Goal: Communication & Community: Share content

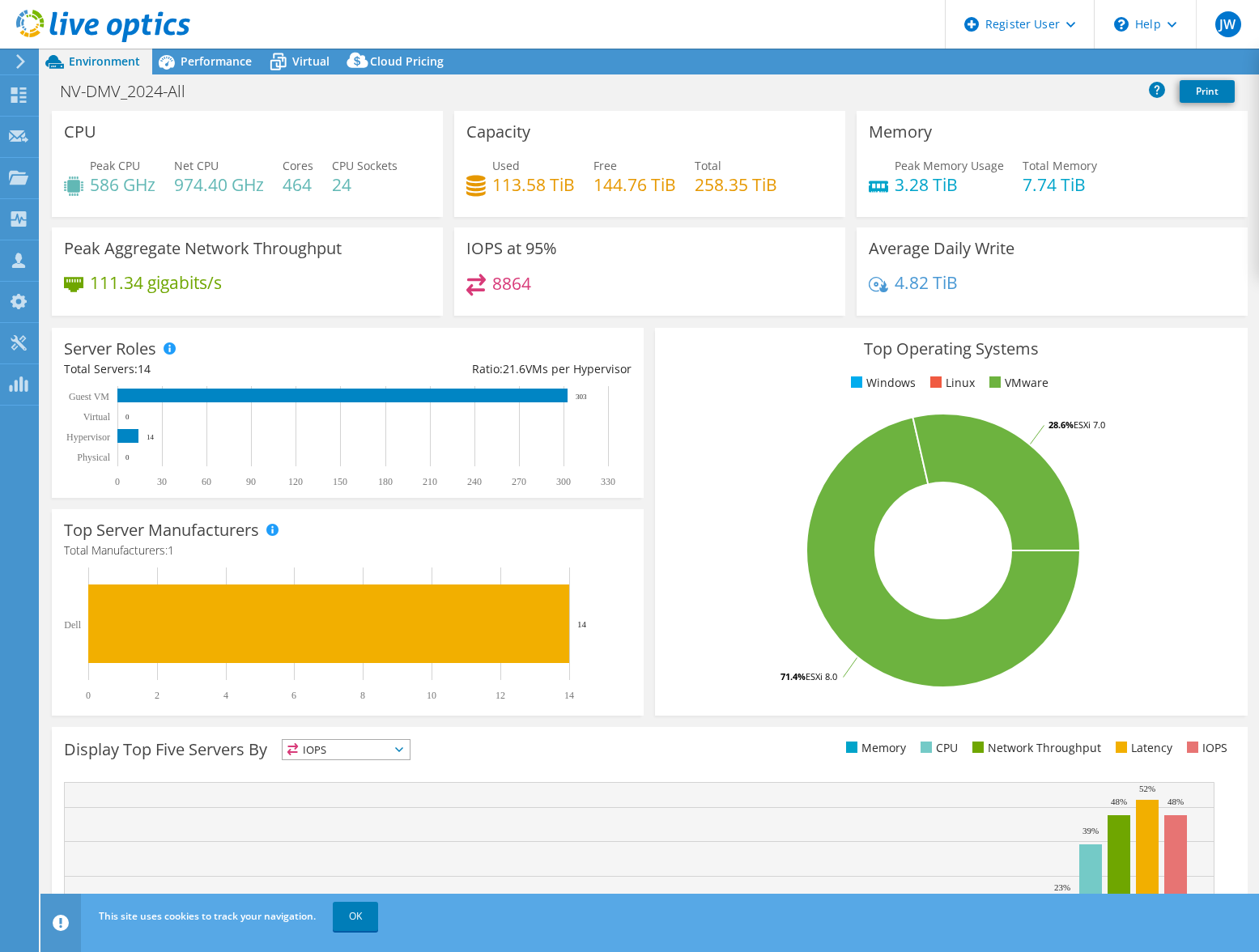
select select "USD"
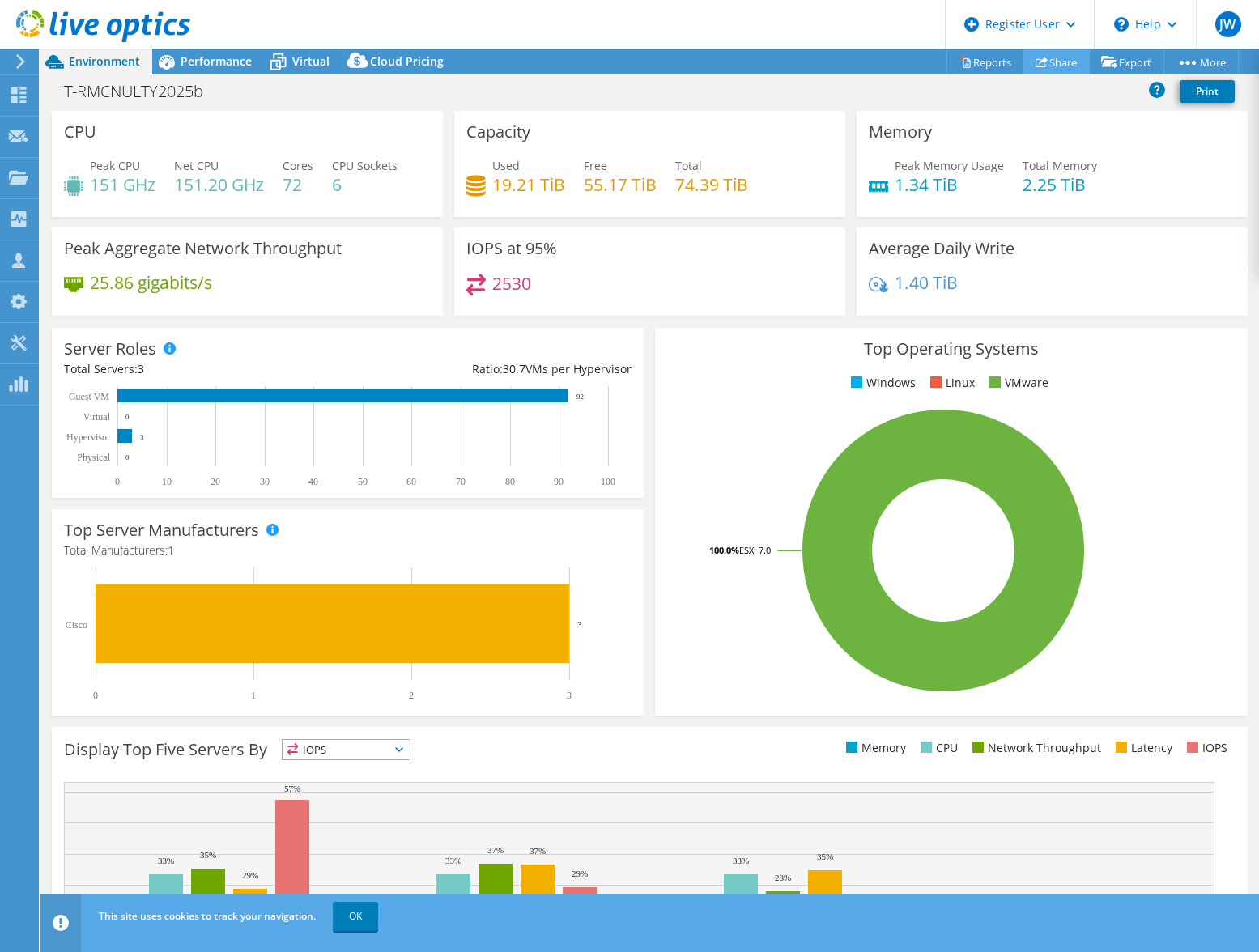
click at [1048, 60] on link "Share" at bounding box center [1056, 62] width 67 height 25
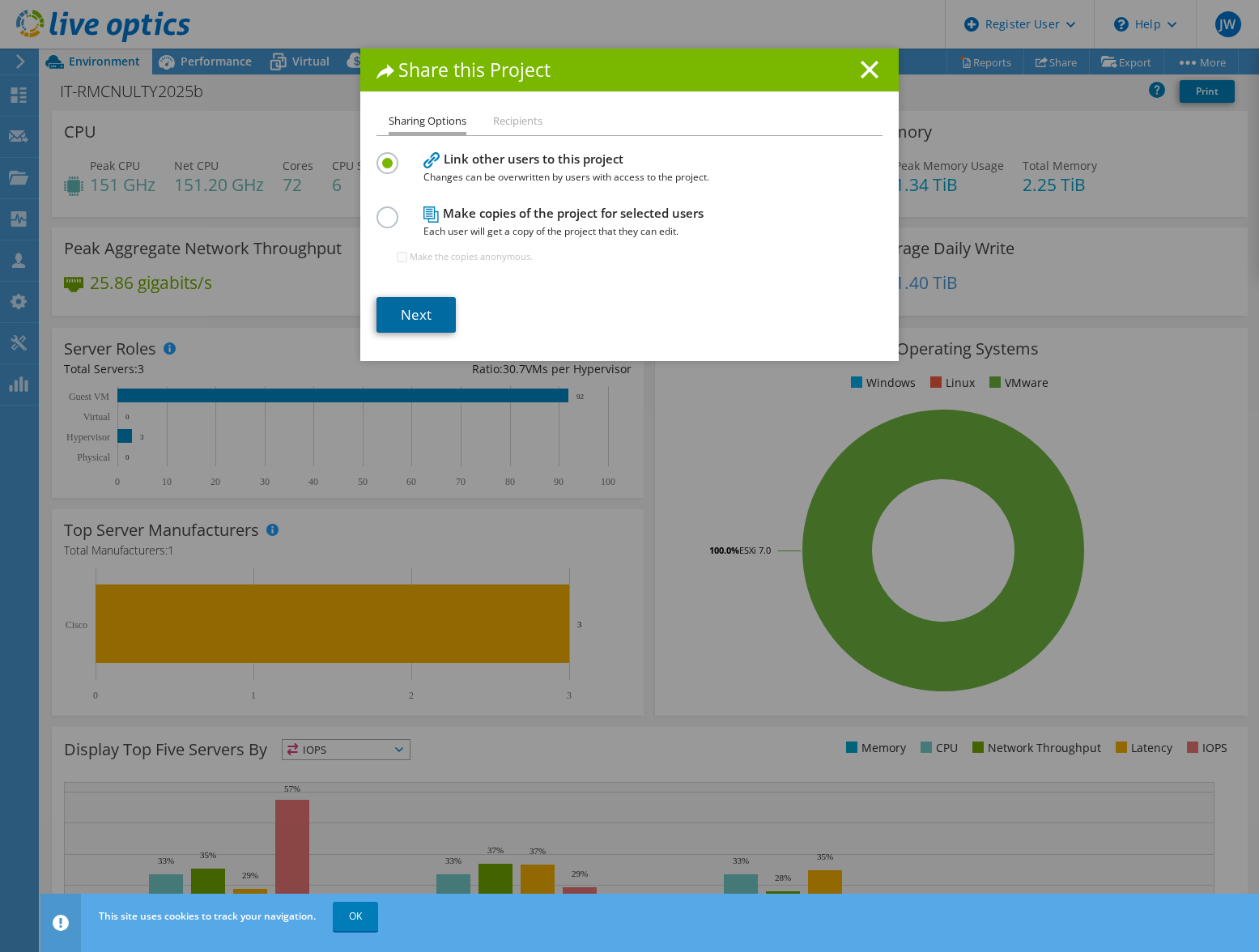
click at [393, 311] on link "Next" at bounding box center [415, 315] width 79 height 36
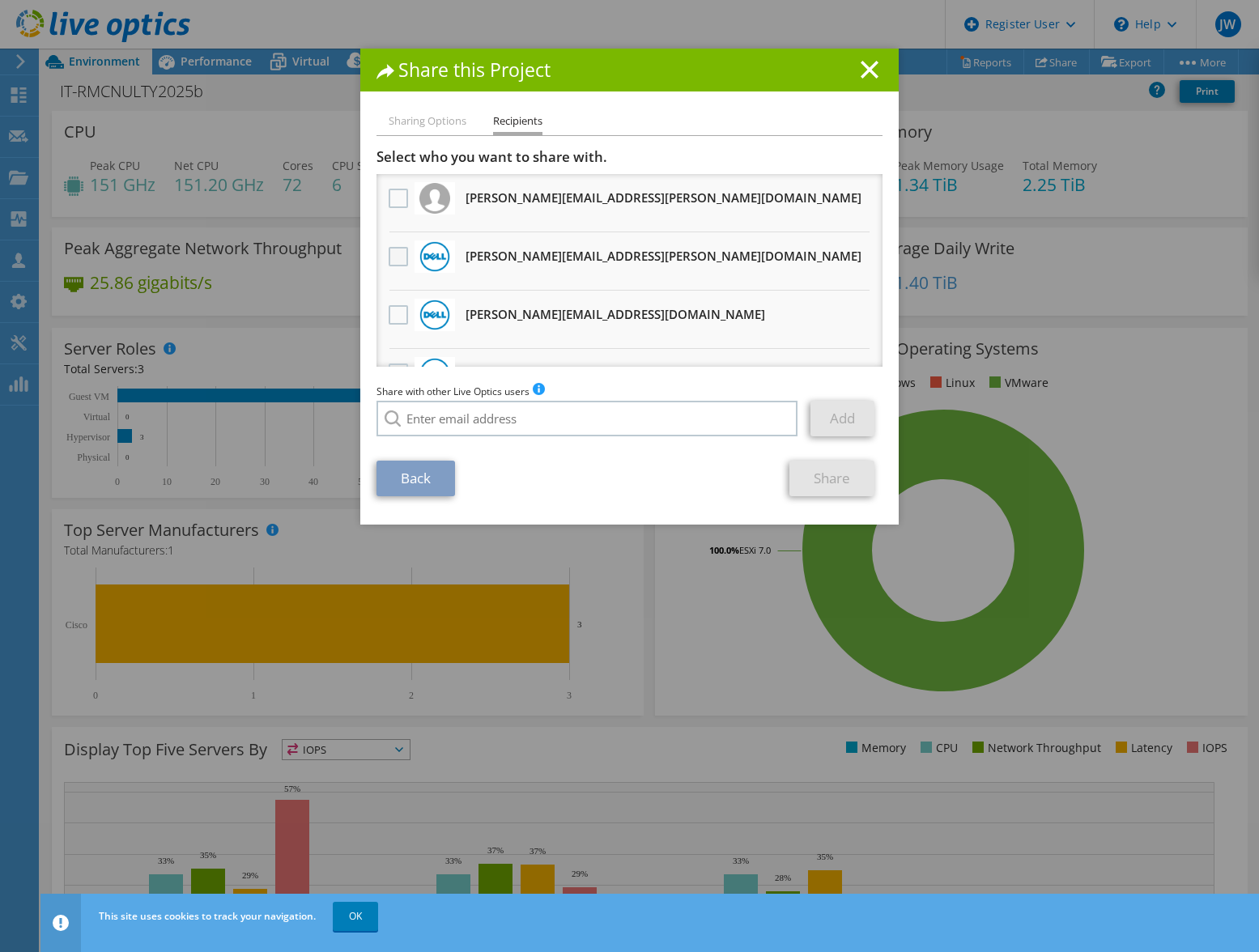
click at [388, 260] on label at bounding box center [400, 257] width 23 height 19
click at [0, 0] on input "checkbox" at bounding box center [0, 0] width 0 height 0
click at [793, 479] on link "Share" at bounding box center [832, 478] width 85 height 36
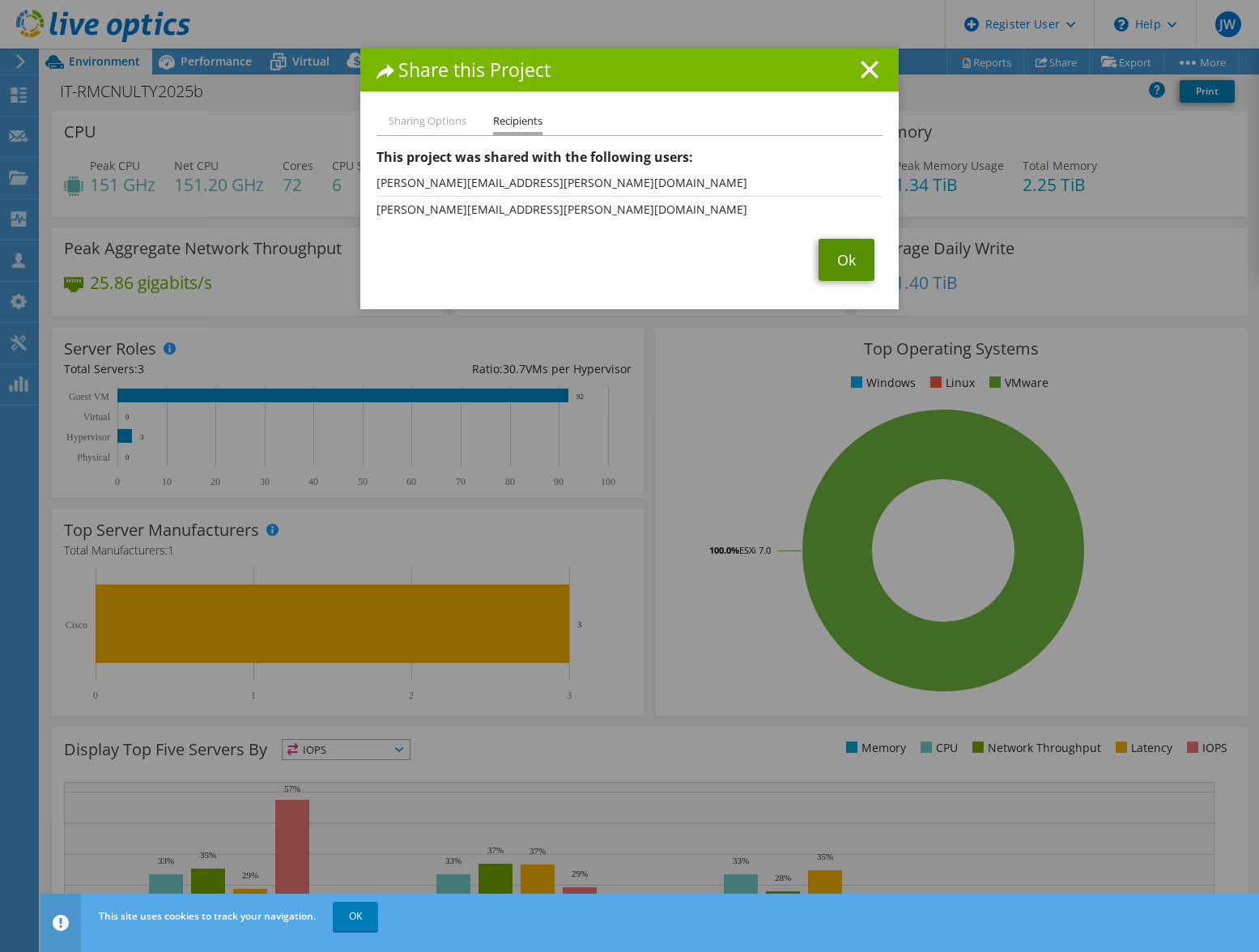
click at [831, 265] on link "Ok" at bounding box center [846, 259] width 55 height 42
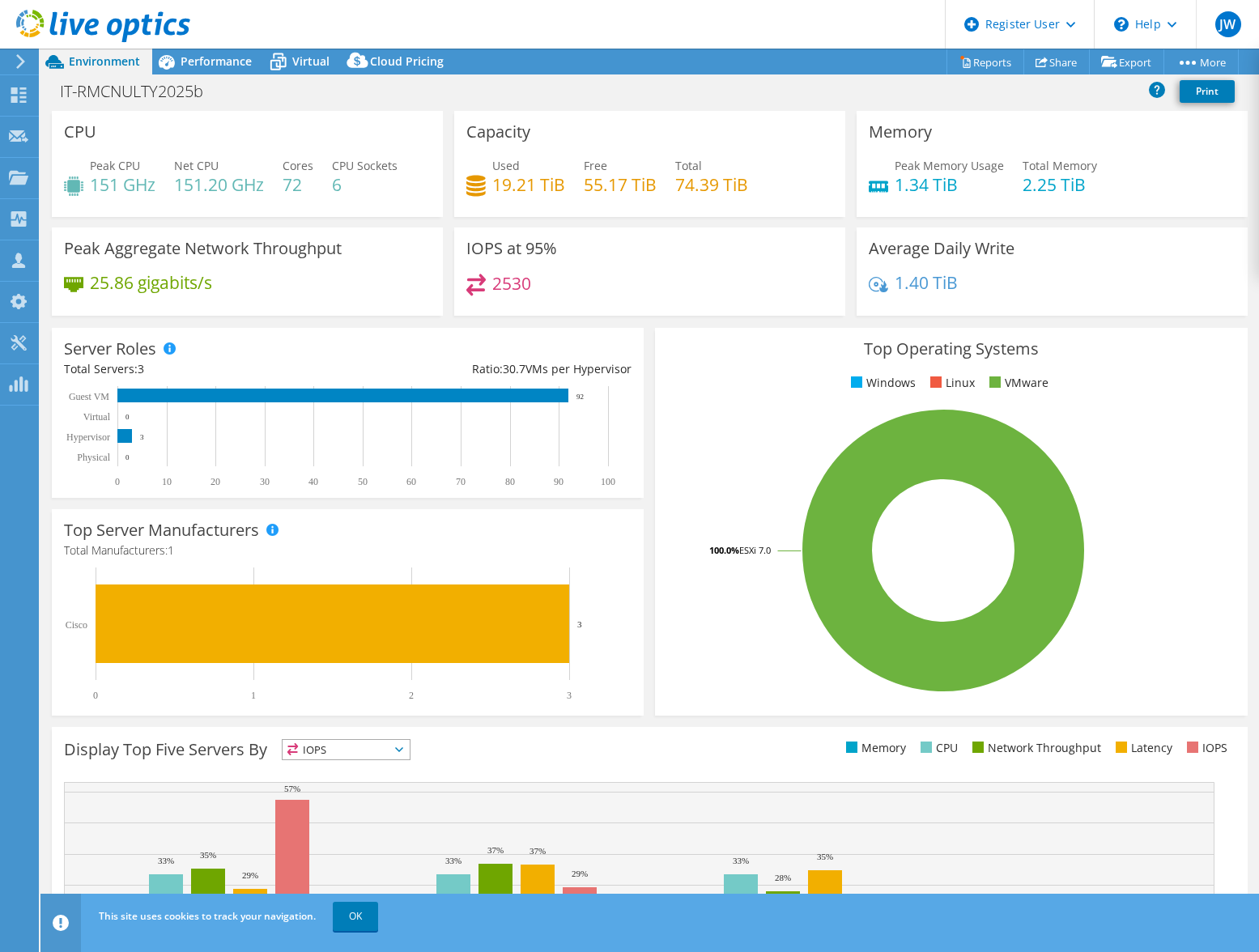
click at [812, 672] on rect at bounding box center [943, 550] width 553 height 284
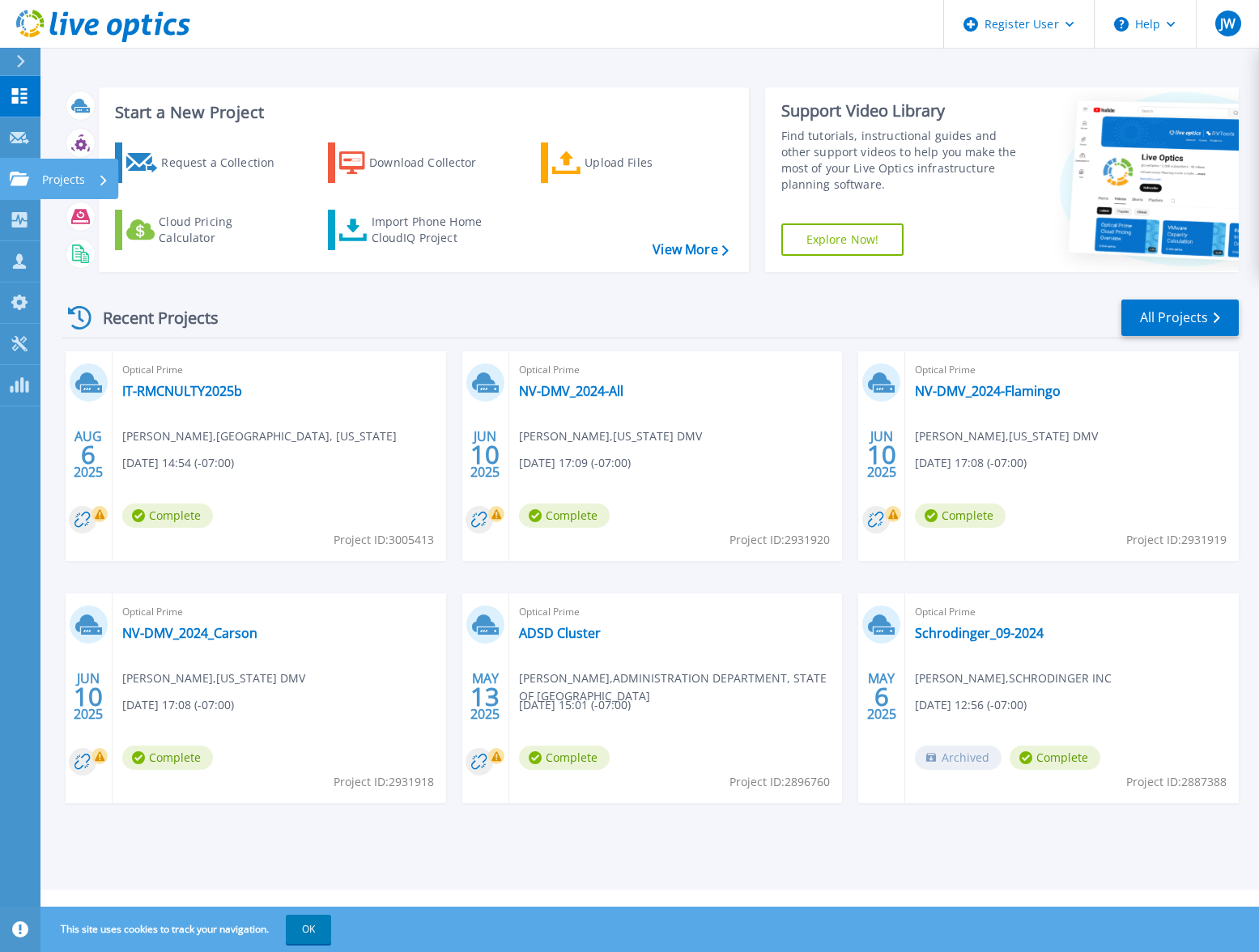
click at [24, 172] on icon at bounding box center [19, 179] width 19 height 14
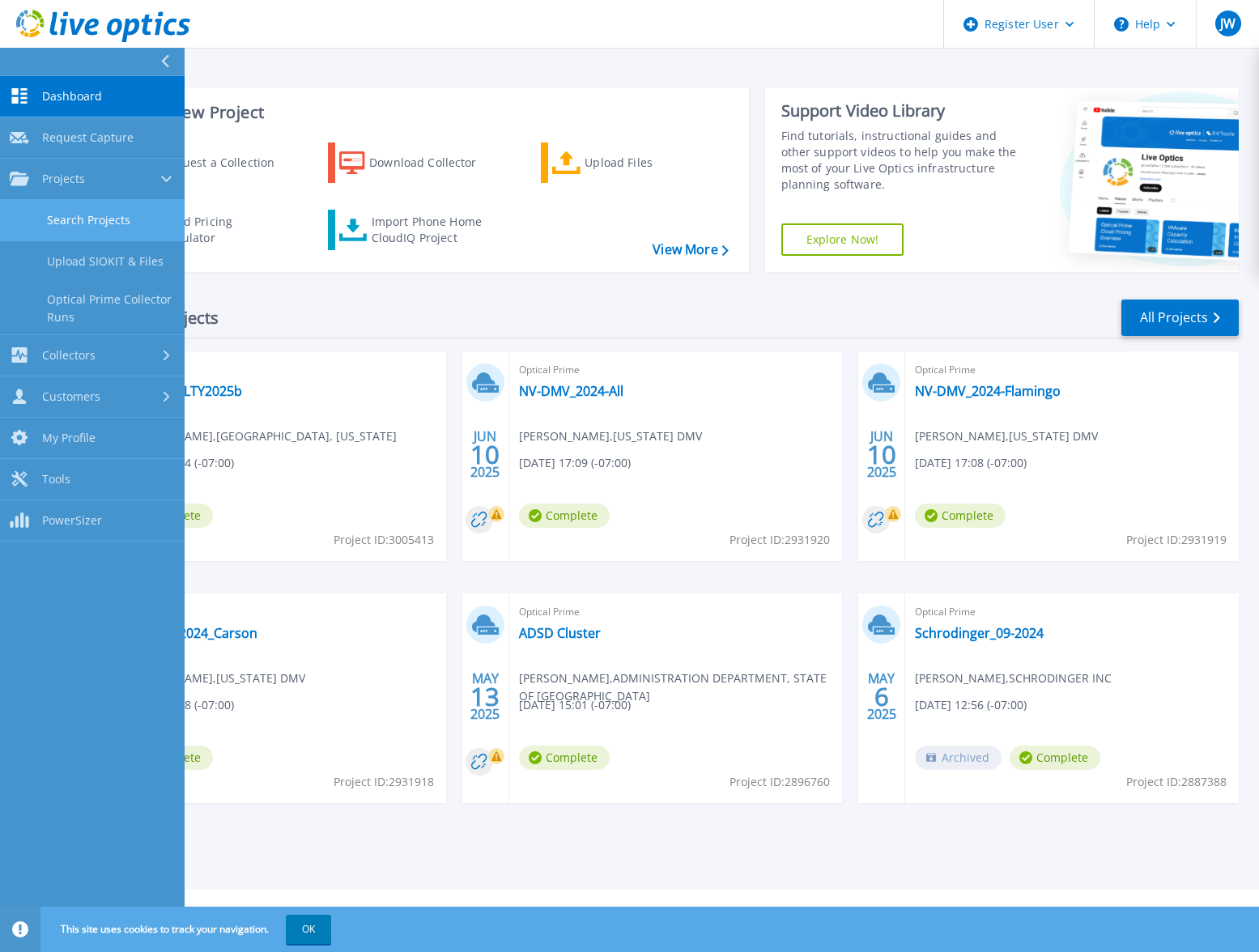
click at [74, 210] on link "Search Projects" at bounding box center [92, 221] width 185 height 42
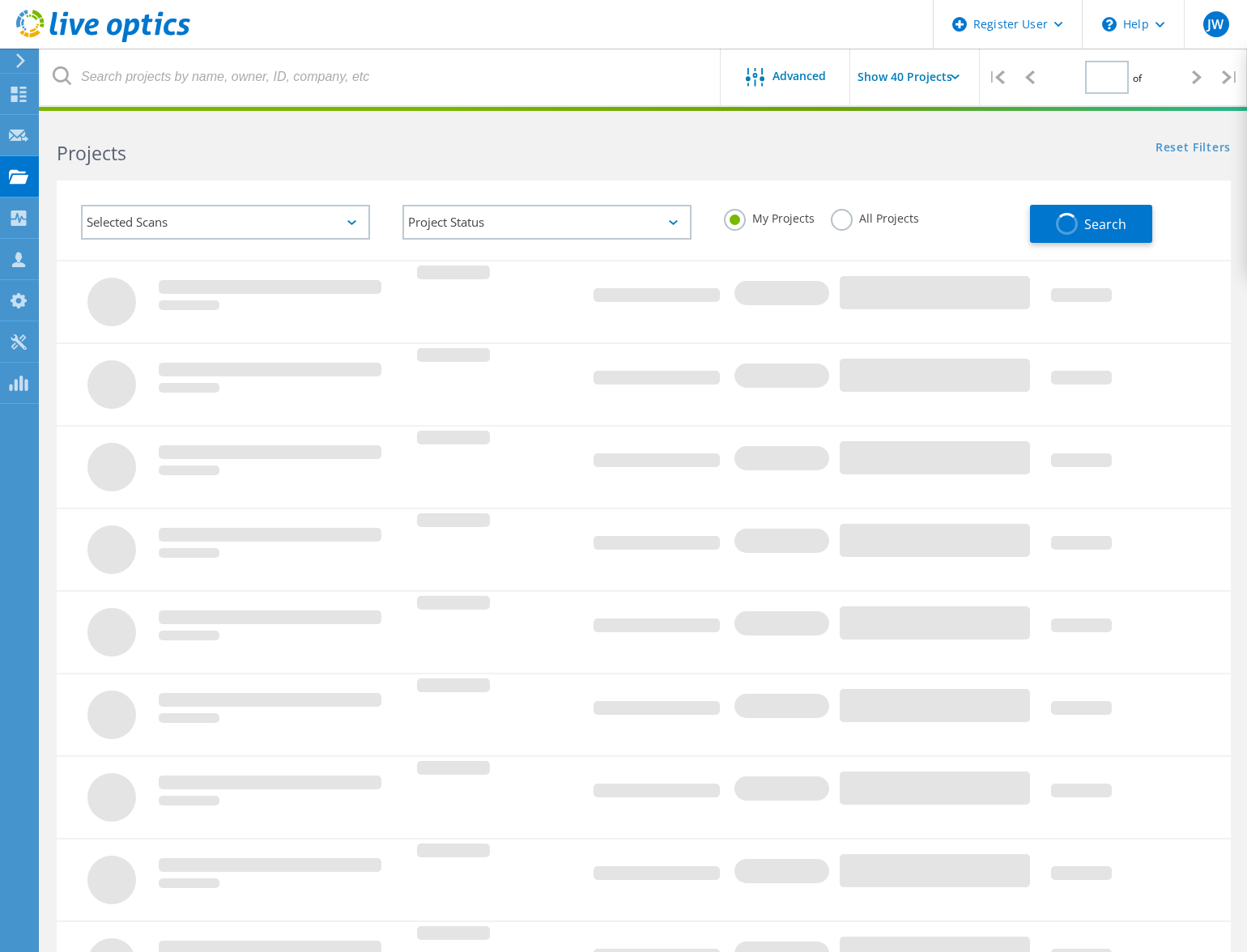
type input "1"
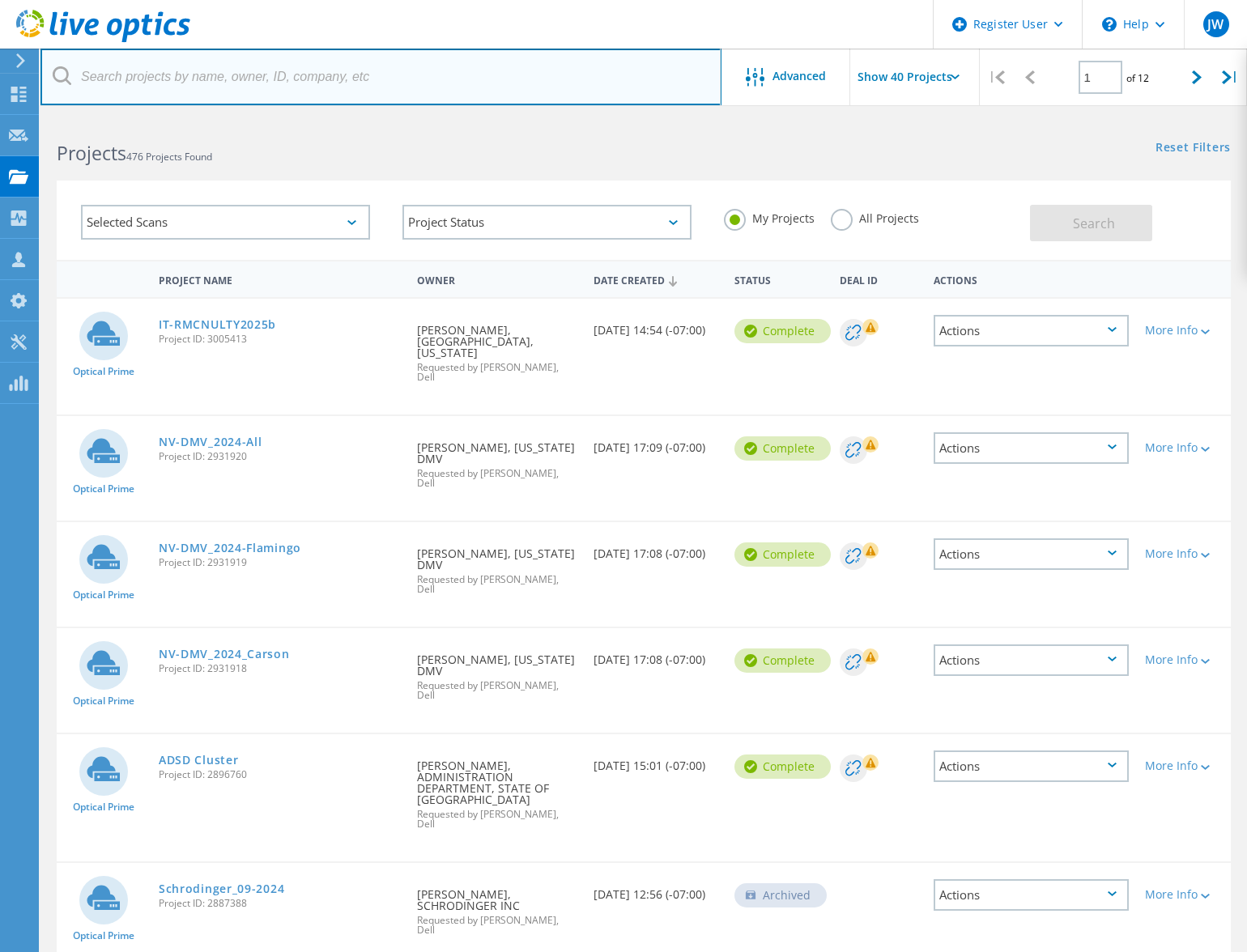
click at [355, 81] on input "text" at bounding box center [381, 76] width 681 height 56
type input "carson"
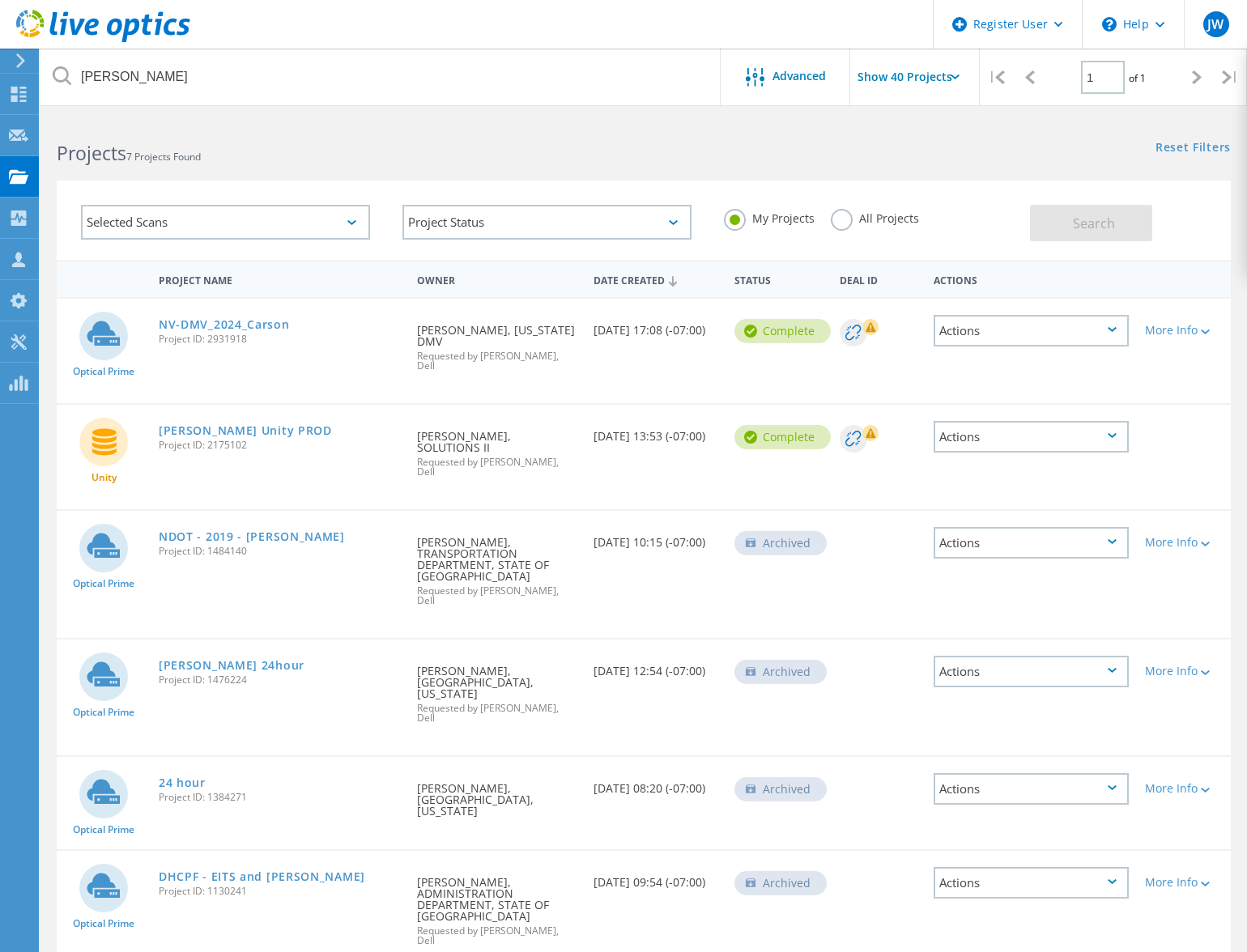
click at [844, 219] on label "All Projects" at bounding box center [875, 217] width 88 height 16
click at [0, 0] on input "All Projects" at bounding box center [0, 0] width 0 height 0
click at [1064, 222] on button "Search" at bounding box center [1090, 223] width 122 height 36
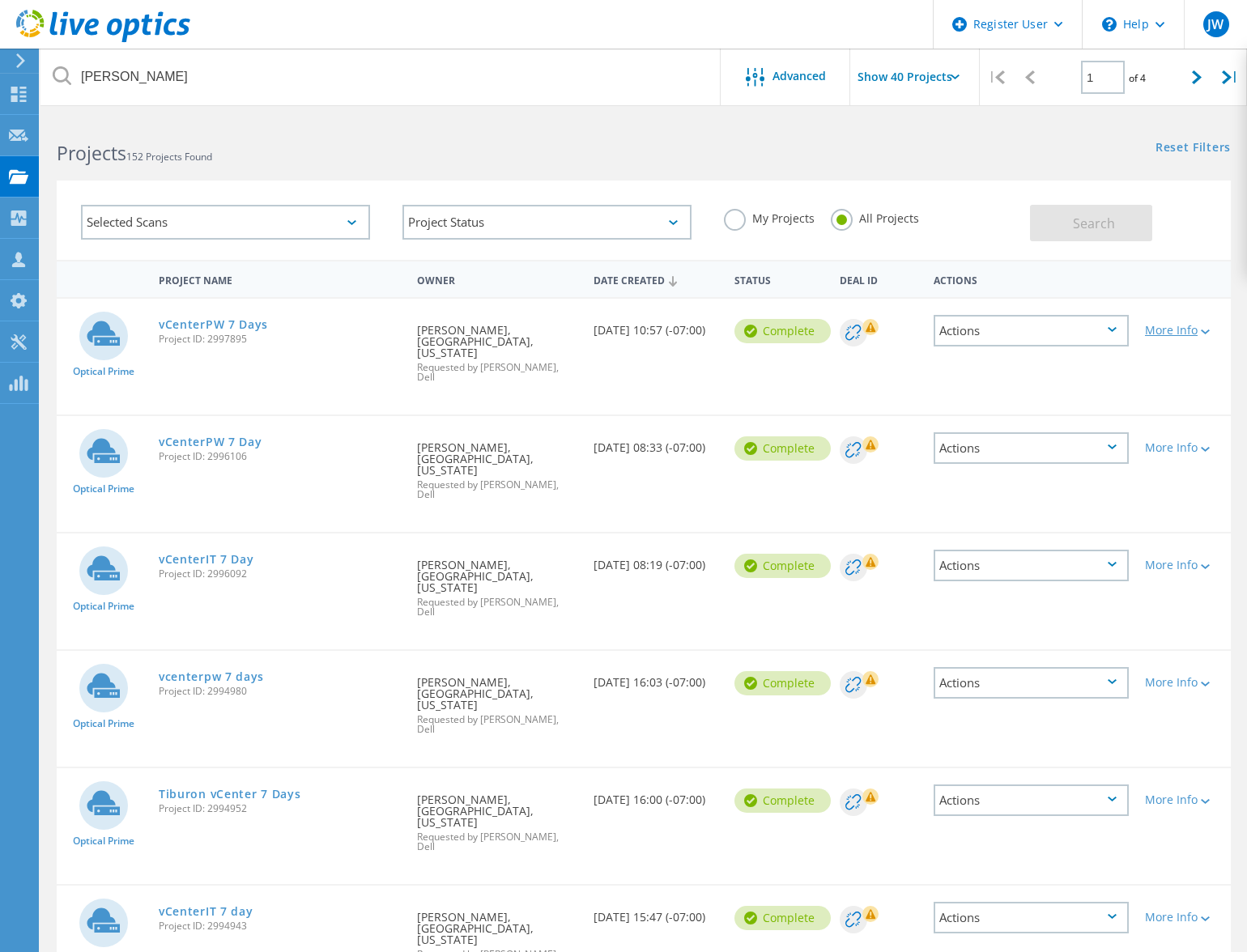
click at [1205, 336] on div at bounding box center [1204, 330] width 12 height 10
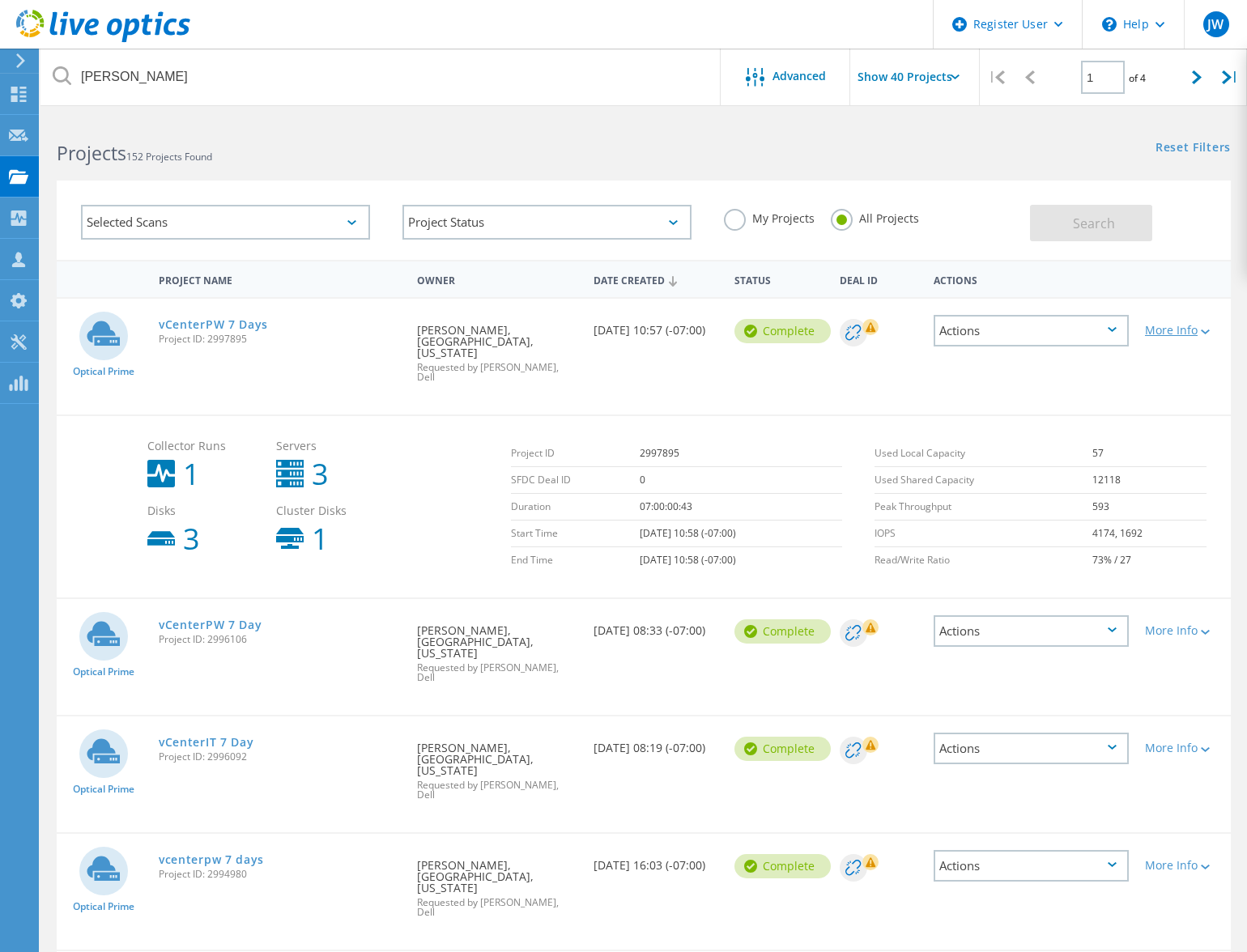
click at [1205, 336] on div at bounding box center [1204, 330] width 12 height 10
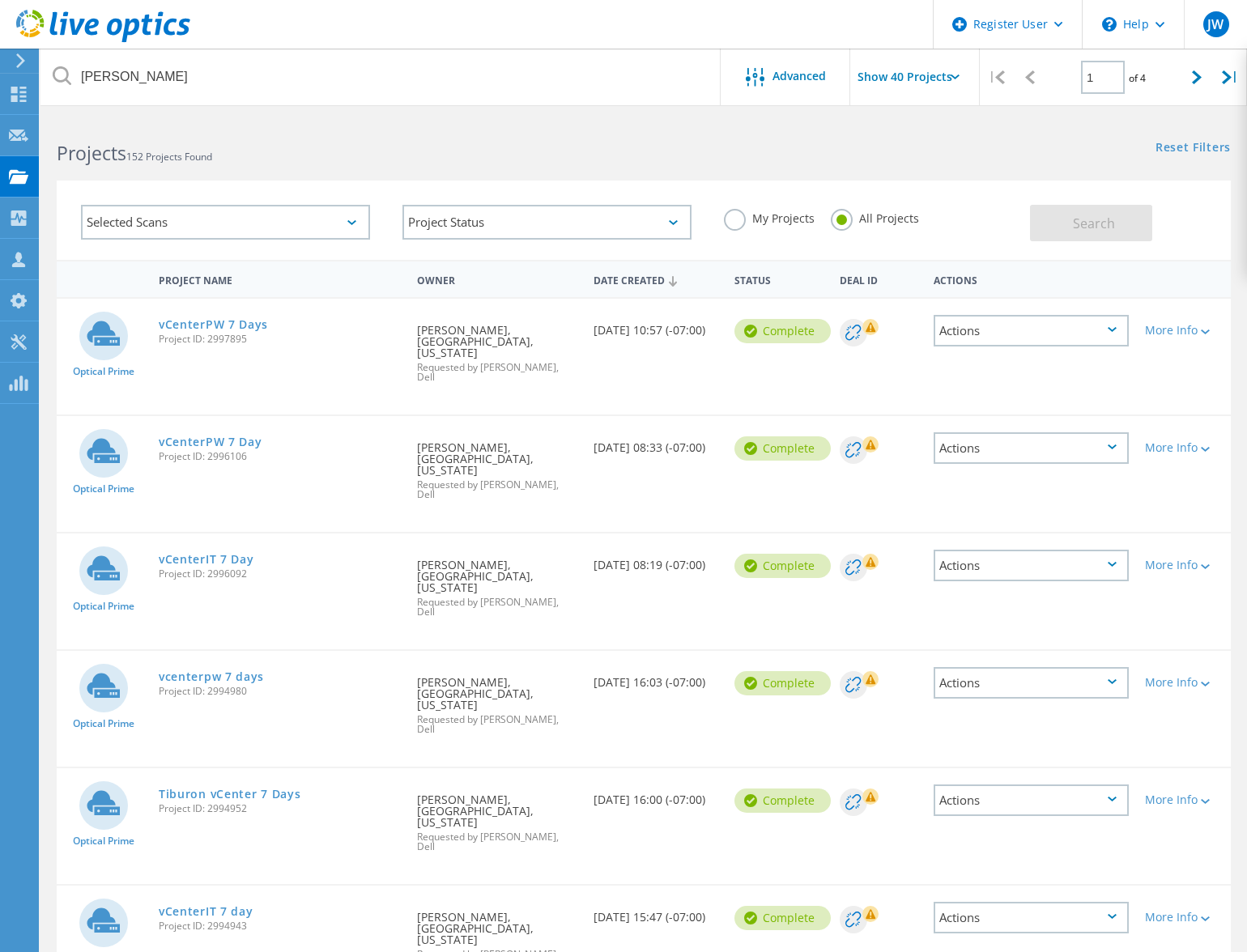
click at [999, 340] on div "Actions" at bounding box center [1030, 330] width 195 height 31
click at [999, 340] on div "Share" at bounding box center [1030, 343] width 192 height 25
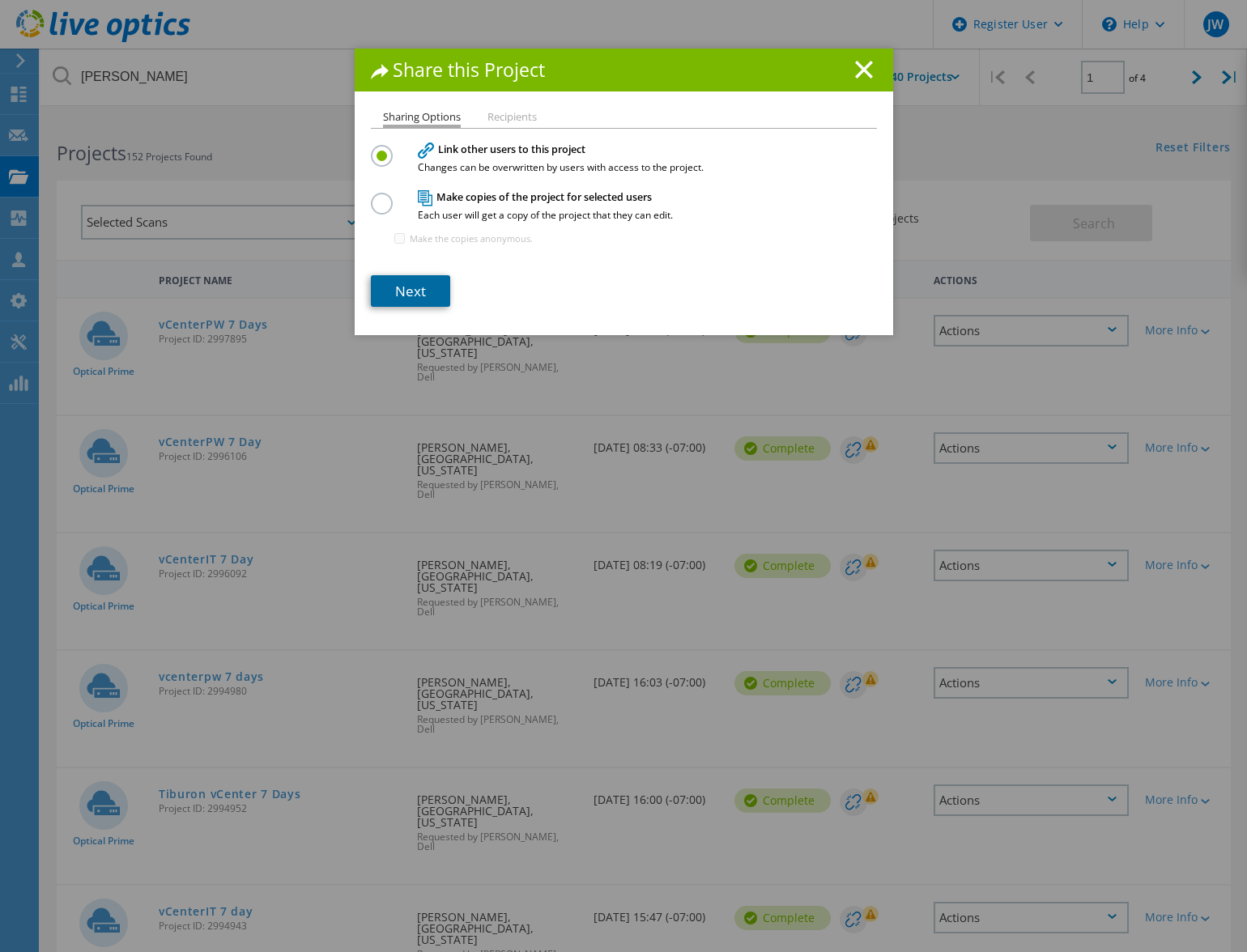
click at [408, 290] on link "Next" at bounding box center [410, 290] width 79 height 31
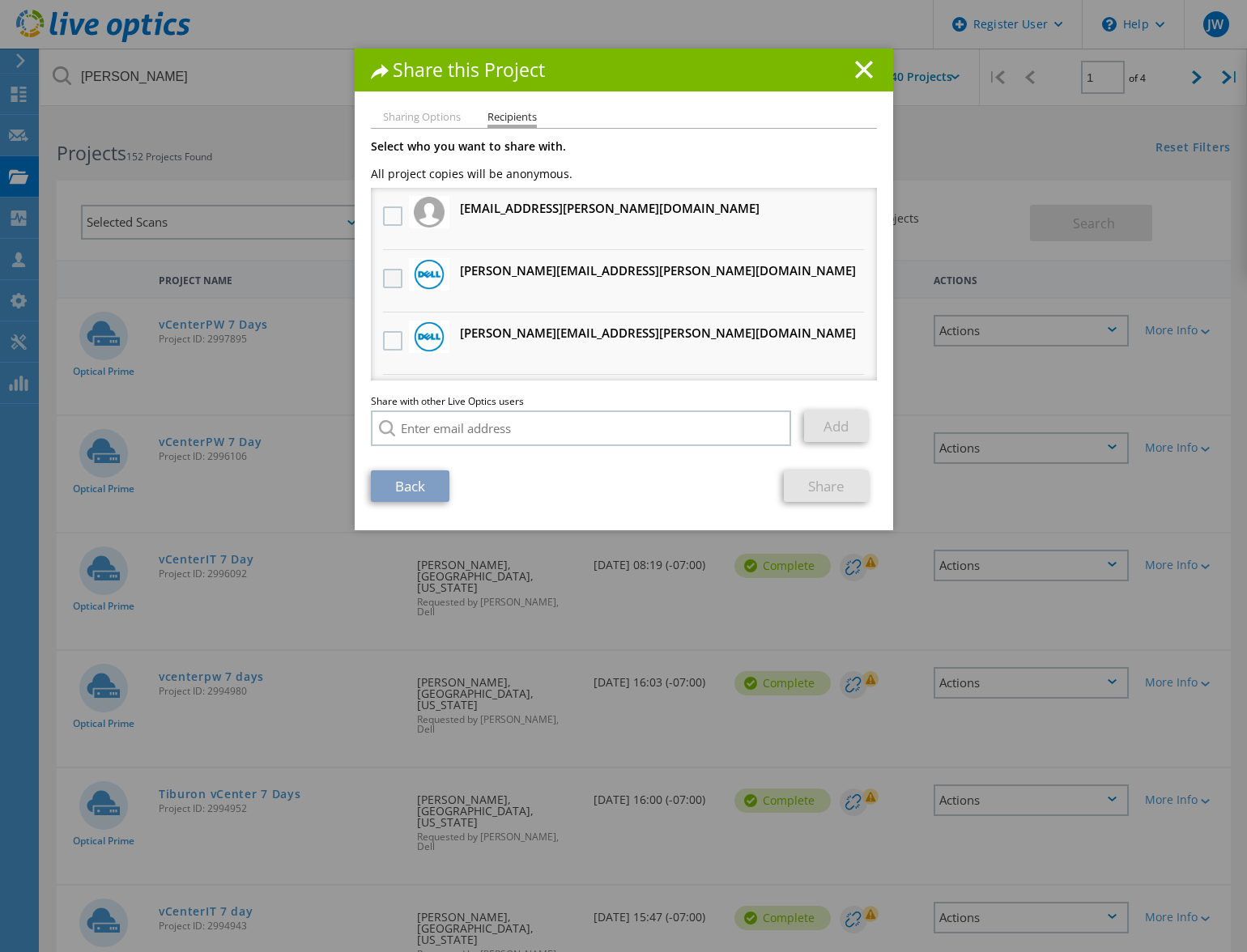
click at [383, 273] on label at bounding box center [395, 278] width 23 height 19
click at [0, 0] on input "checkbox" at bounding box center [0, 0] width 0 height 0
click at [804, 492] on link "Share" at bounding box center [826, 486] width 85 height 31
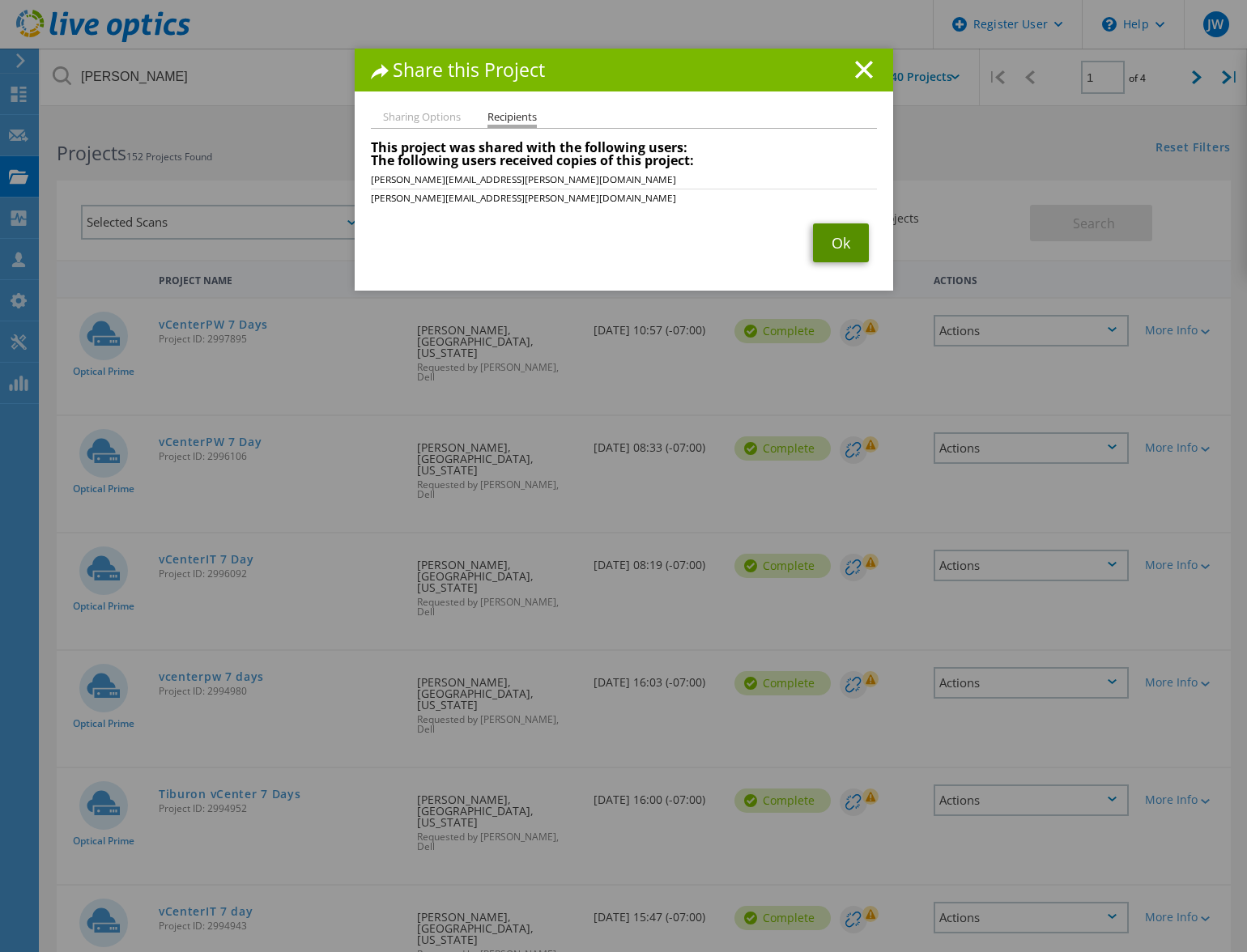
click at [849, 249] on link "Ok" at bounding box center [840, 243] width 55 height 39
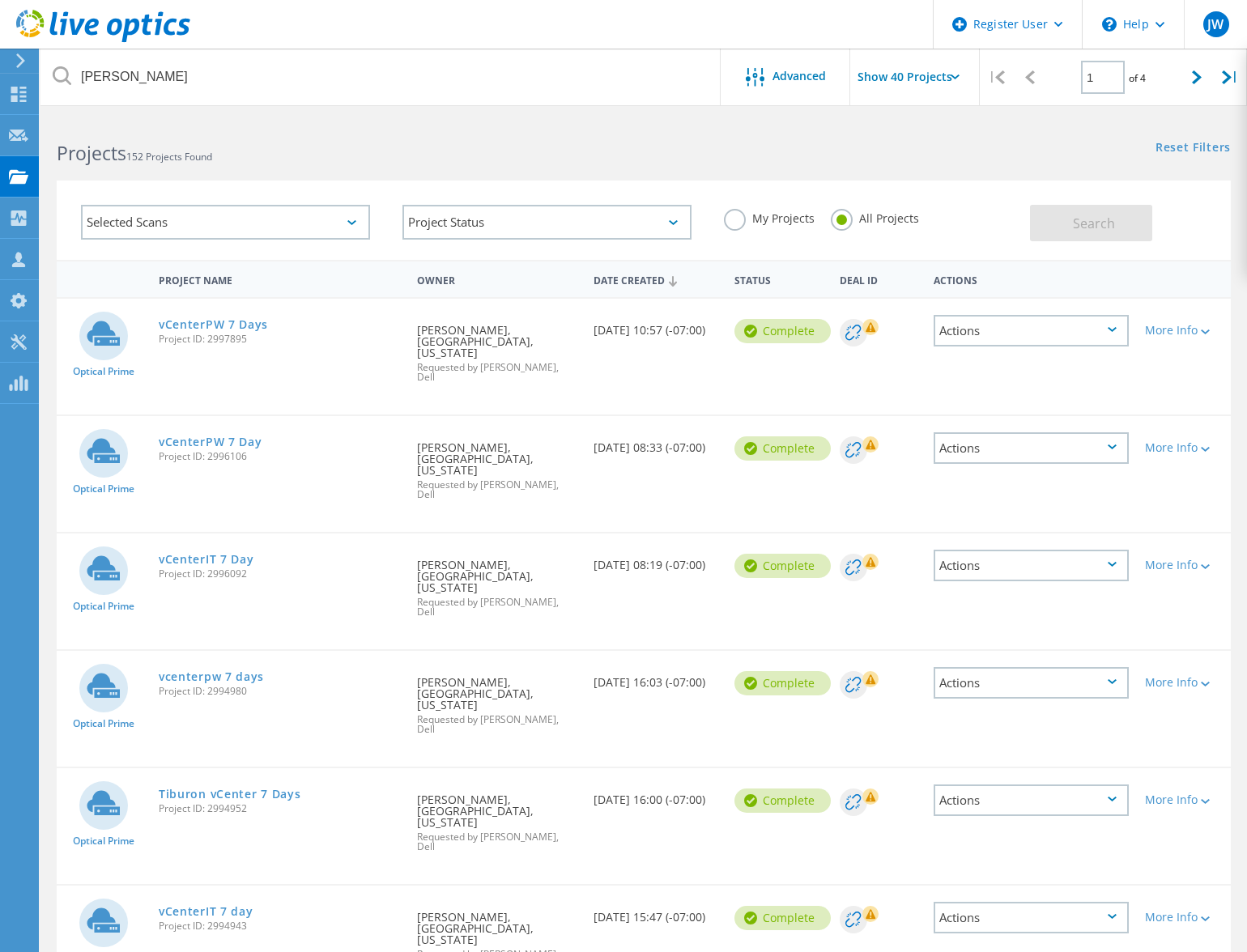
click at [1110, 444] on icon at bounding box center [1112, 447] width 9 height 5
click at [989, 448] on div "Share" at bounding box center [1030, 460] width 192 height 25
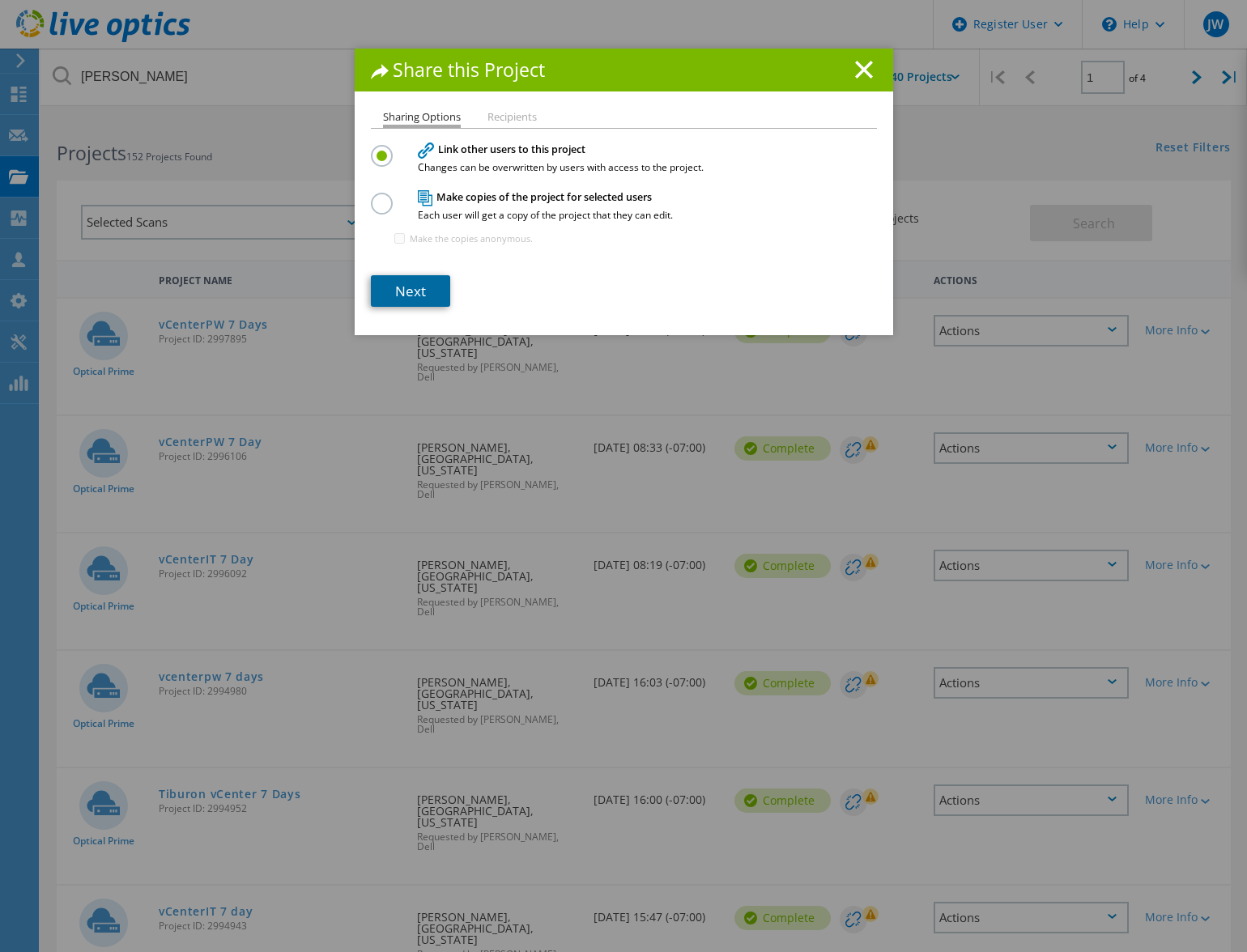
click at [414, 303] on link "Next" at bounding box center [410, 290] width 79 height 31
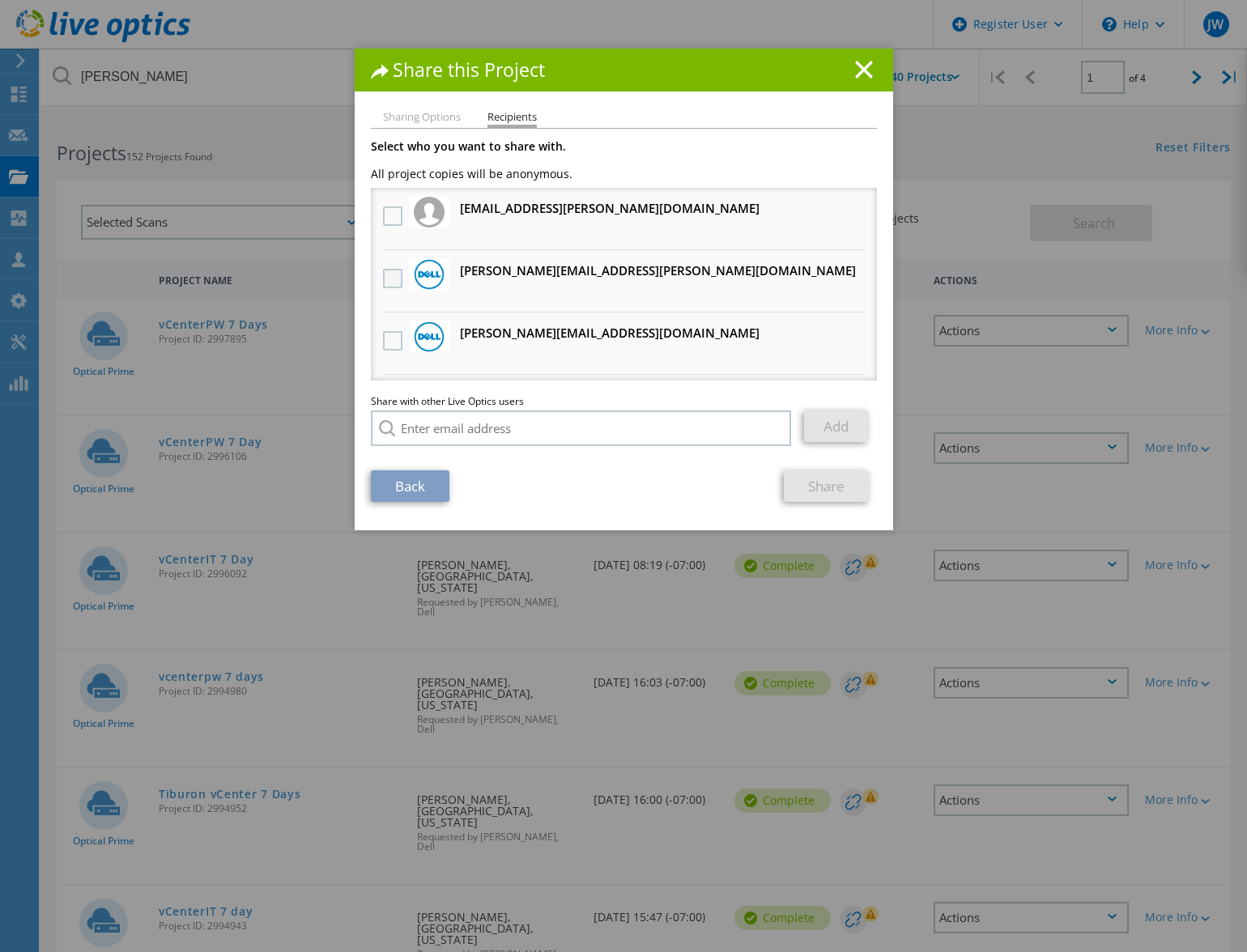
click at [386, 274] on label at bounding box center [395, 278] width 23 height 19
click at [0, 0] on input "checkbox" at bounding box center [0, 0] width 0 height 0
click at [840, 495] on link "Share" at bounding box center [826, 486] width 85 height 31
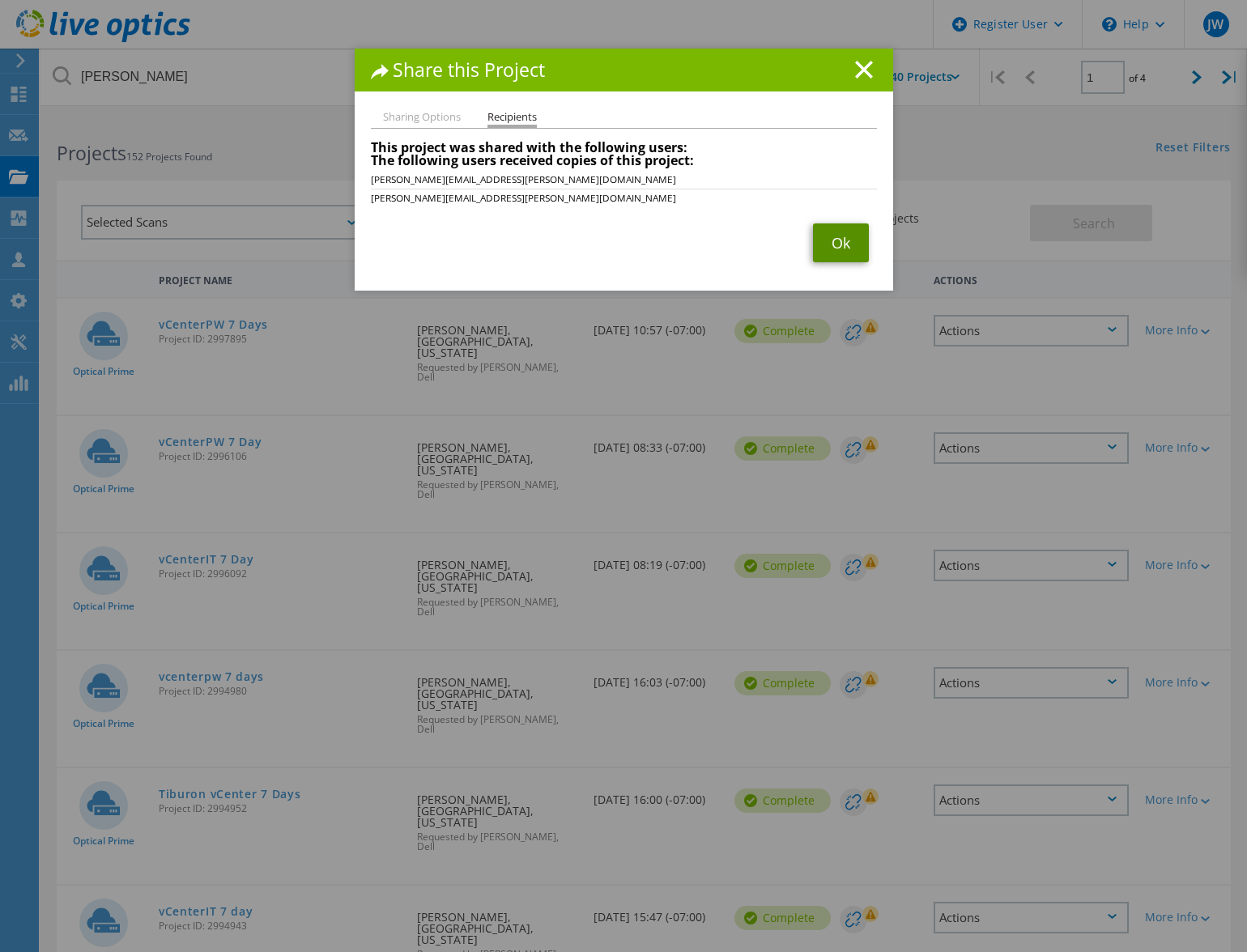
click at [842, 238] on link "Ok" at bounding box center [840, 243] width 55 height 39
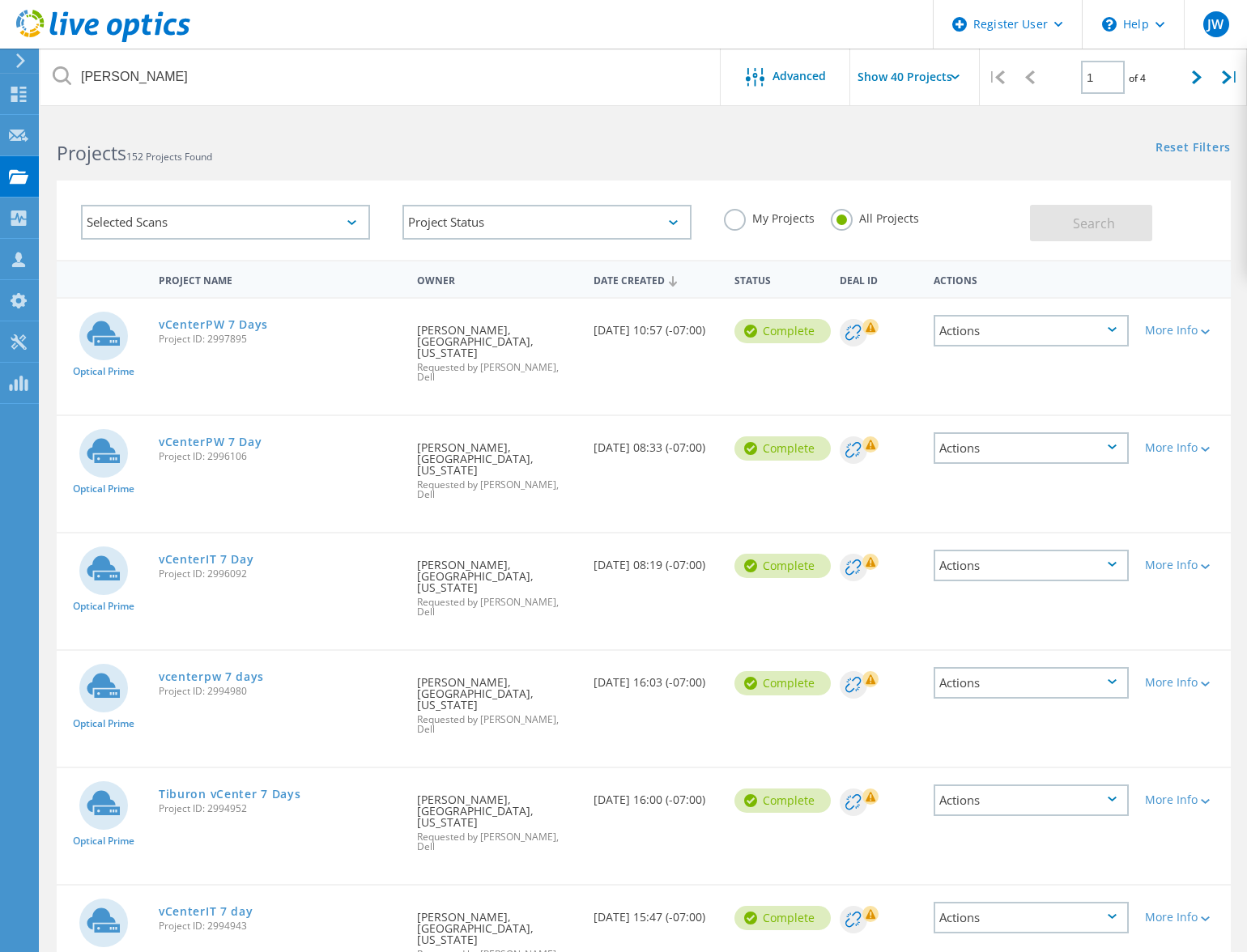
click at [1009, 550] on div "Actions" at bounding box center [1030, 565] width 195 height 31
click at [1003, 565] on div "Share" at bounding box center [1030, 577] width 192 height 25
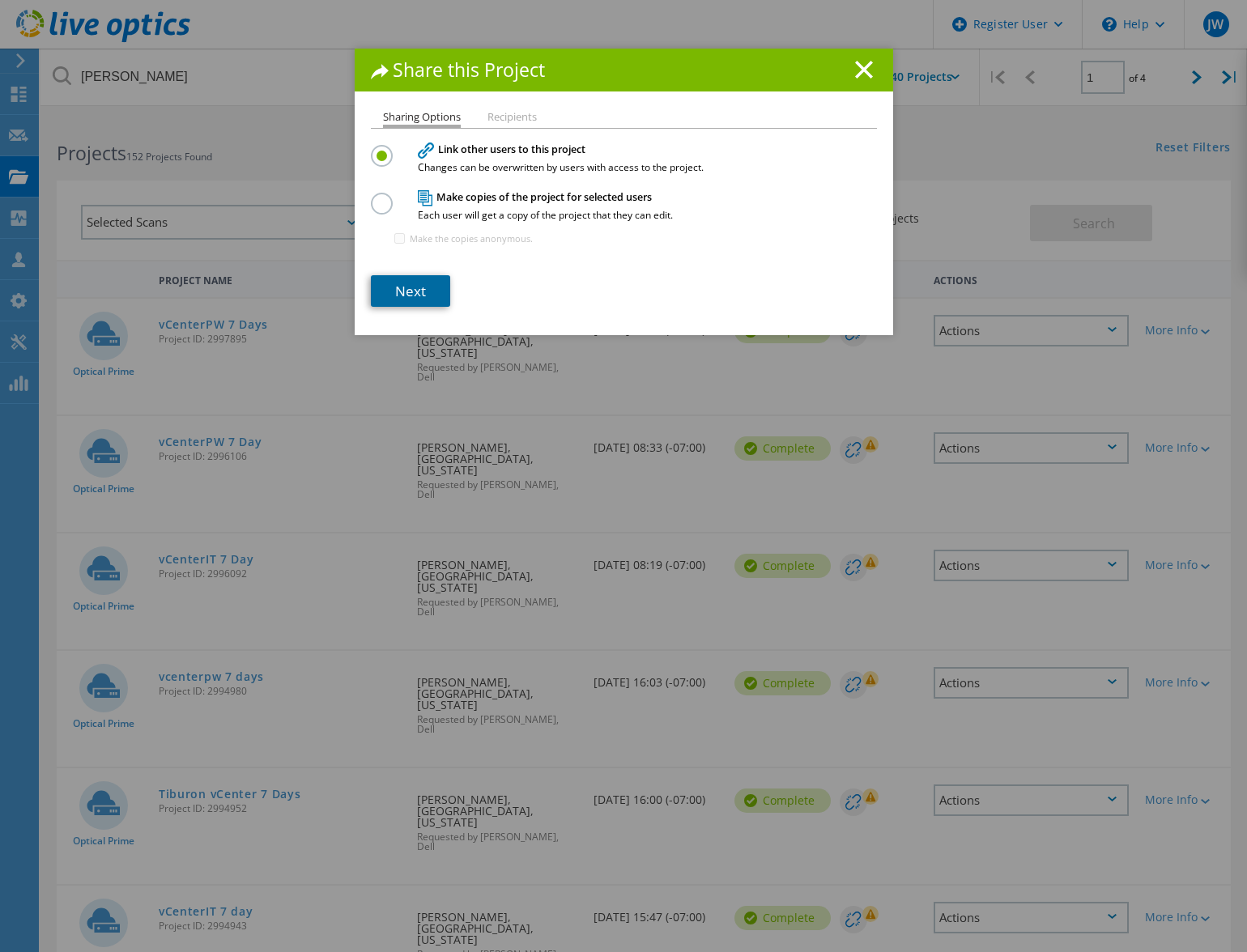
click at [404, 287] on link "Next" at bounding box center [410, 290] width 79 height 31
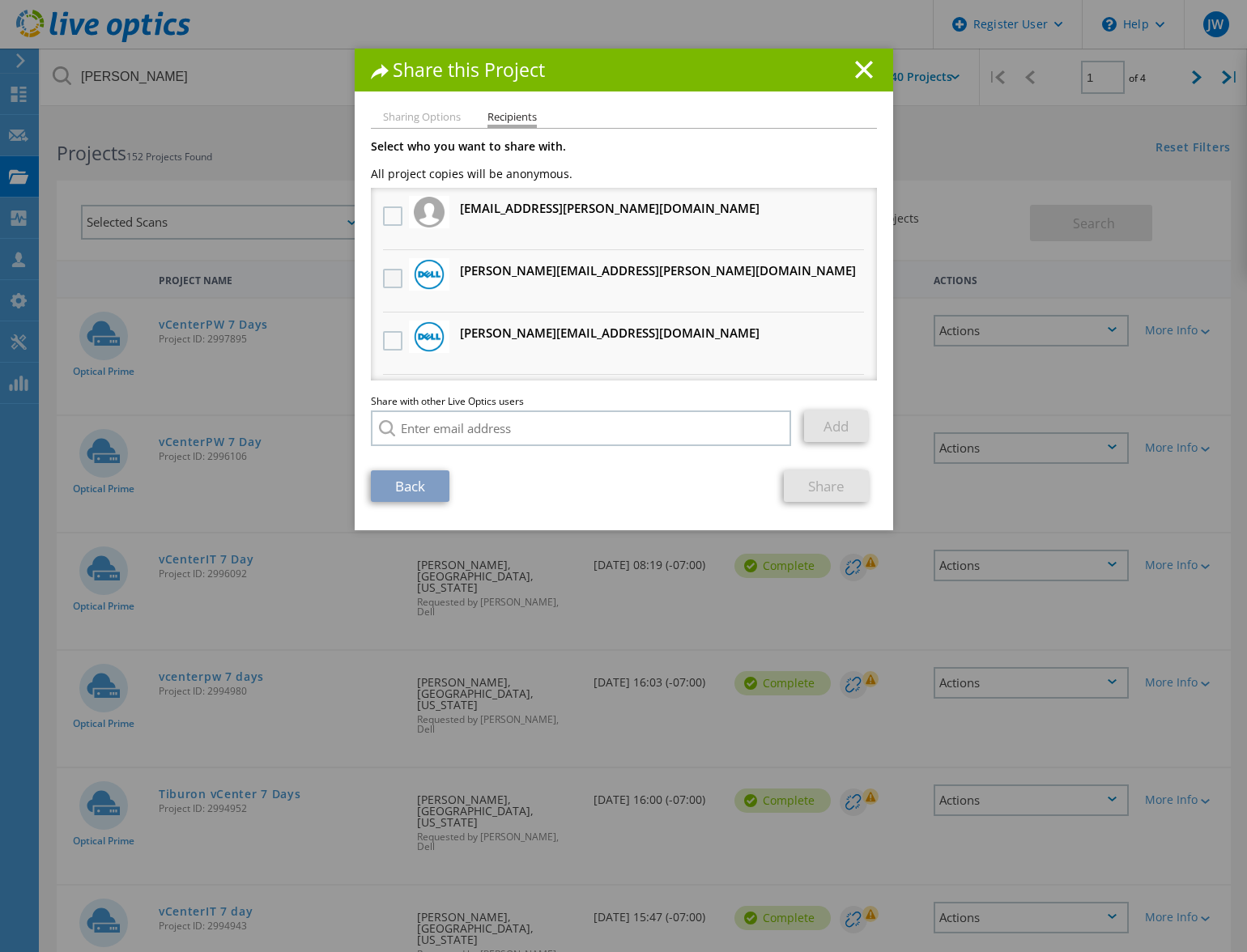
click at [388, 276] on label at bounding box center [395, 278] width 23 height 19
click at [0, 0] on input "checkbox" at bounding box center [0, 0] width 0 height 0
click at [815, 491] on link "Share" at bounding box center [826, 486] width 85 height 31
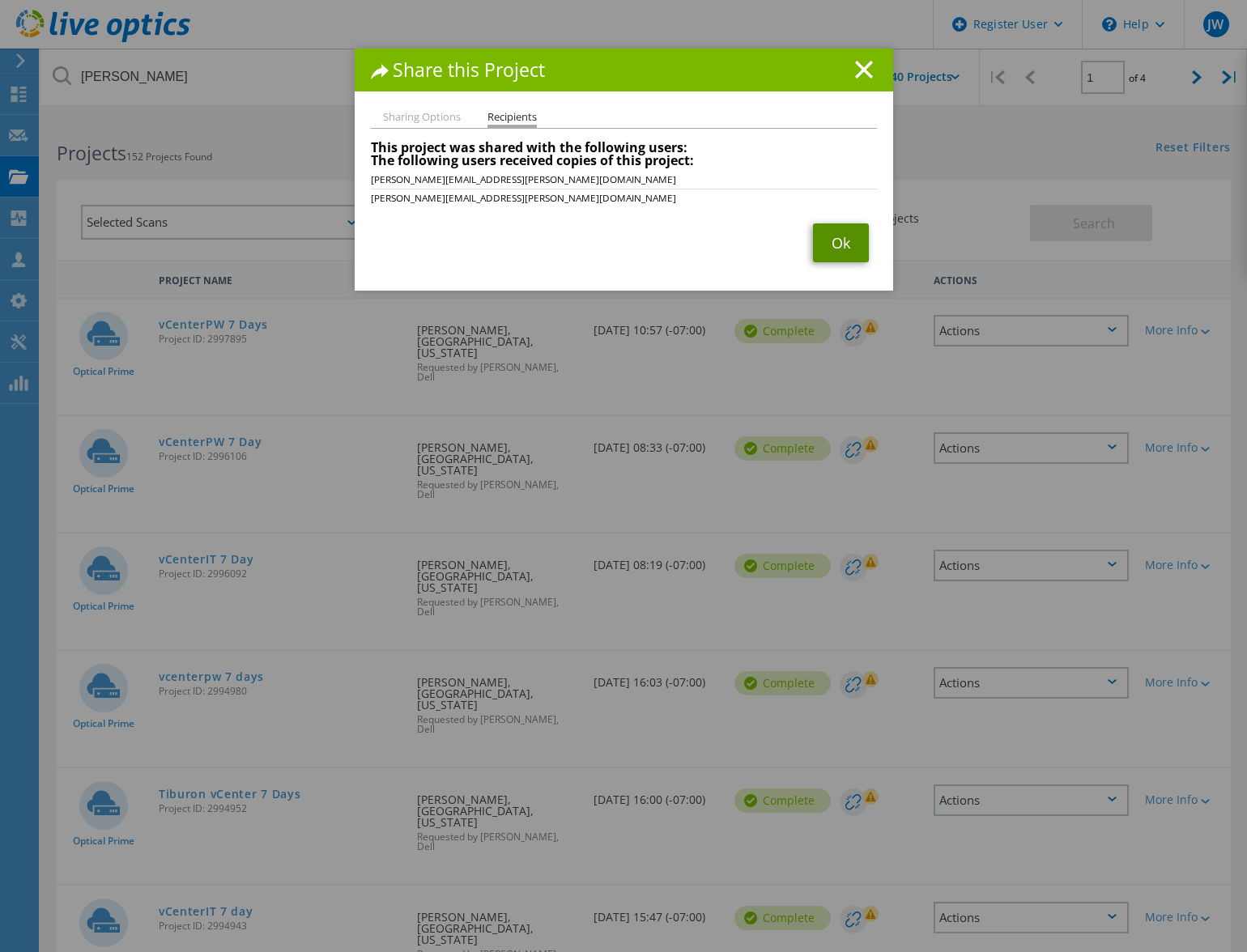
click at [832, 233] on link "Ok" at bounding box center [840, 243] width 55 height 39
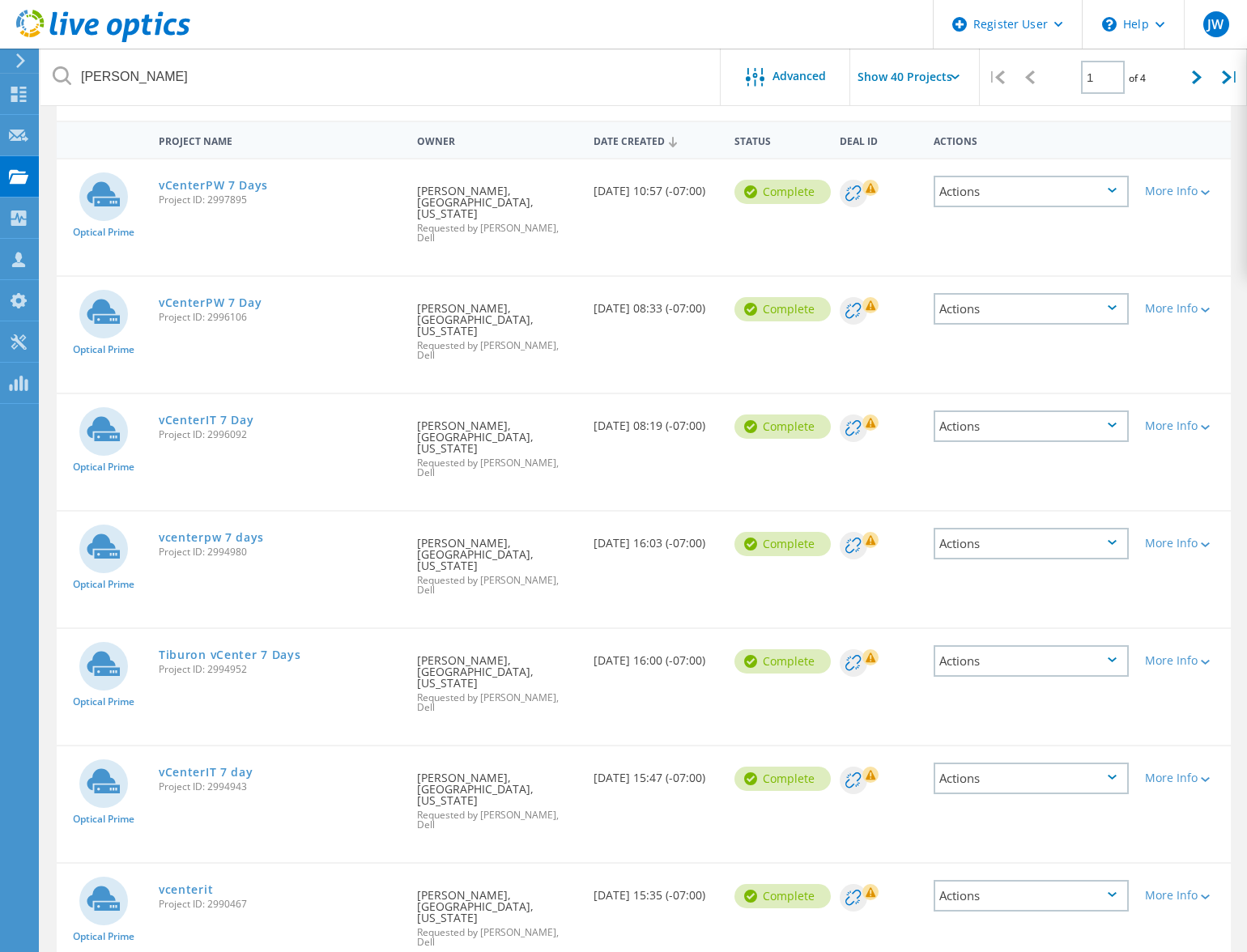
scroll to position [162, 0]
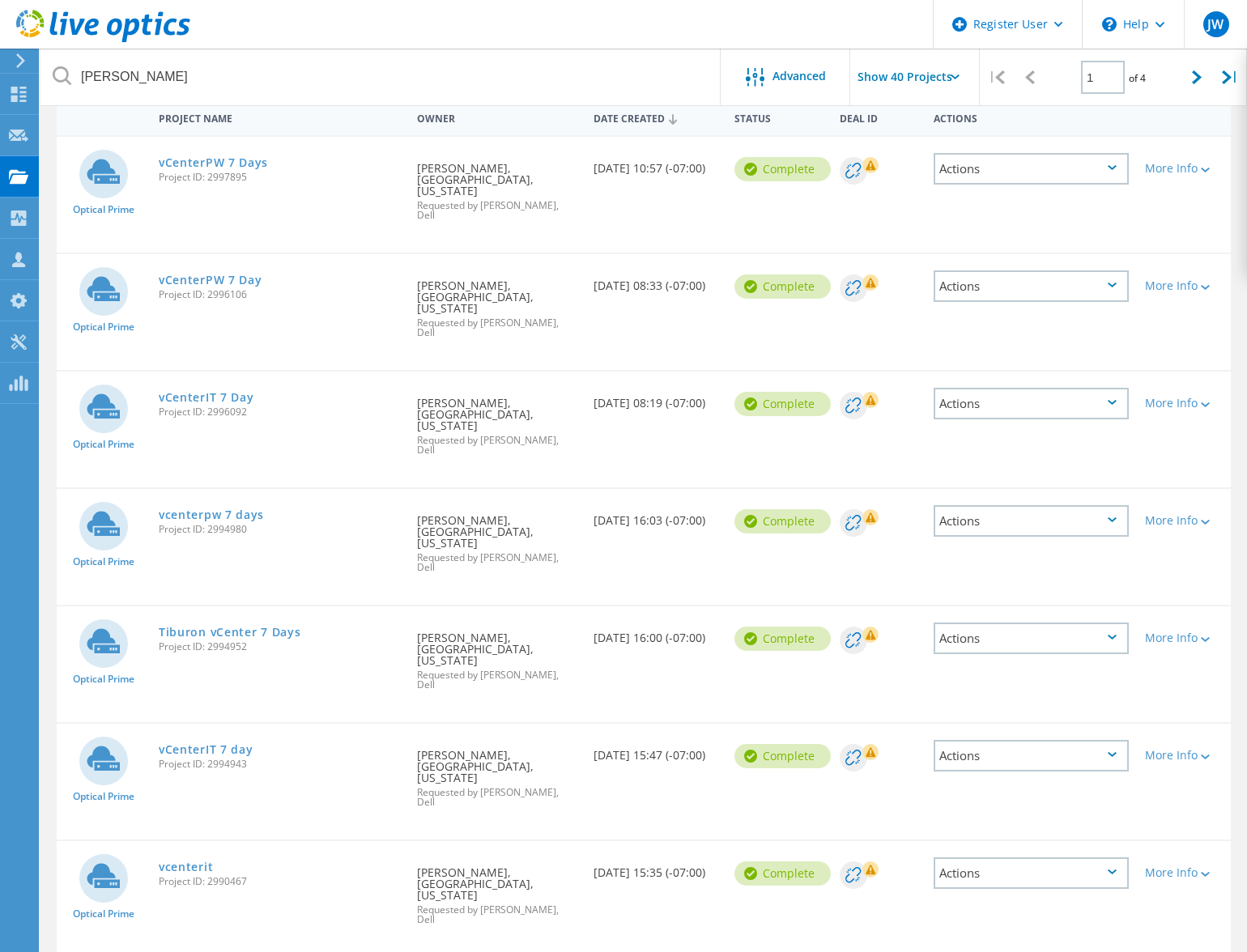
click at [1048, 505] on div "Actions" at bounding box center [1030, 520] width 195 height 31
click at [1006, 521] on div "Share" at bounding box center [1030, 533] width 192 height 25
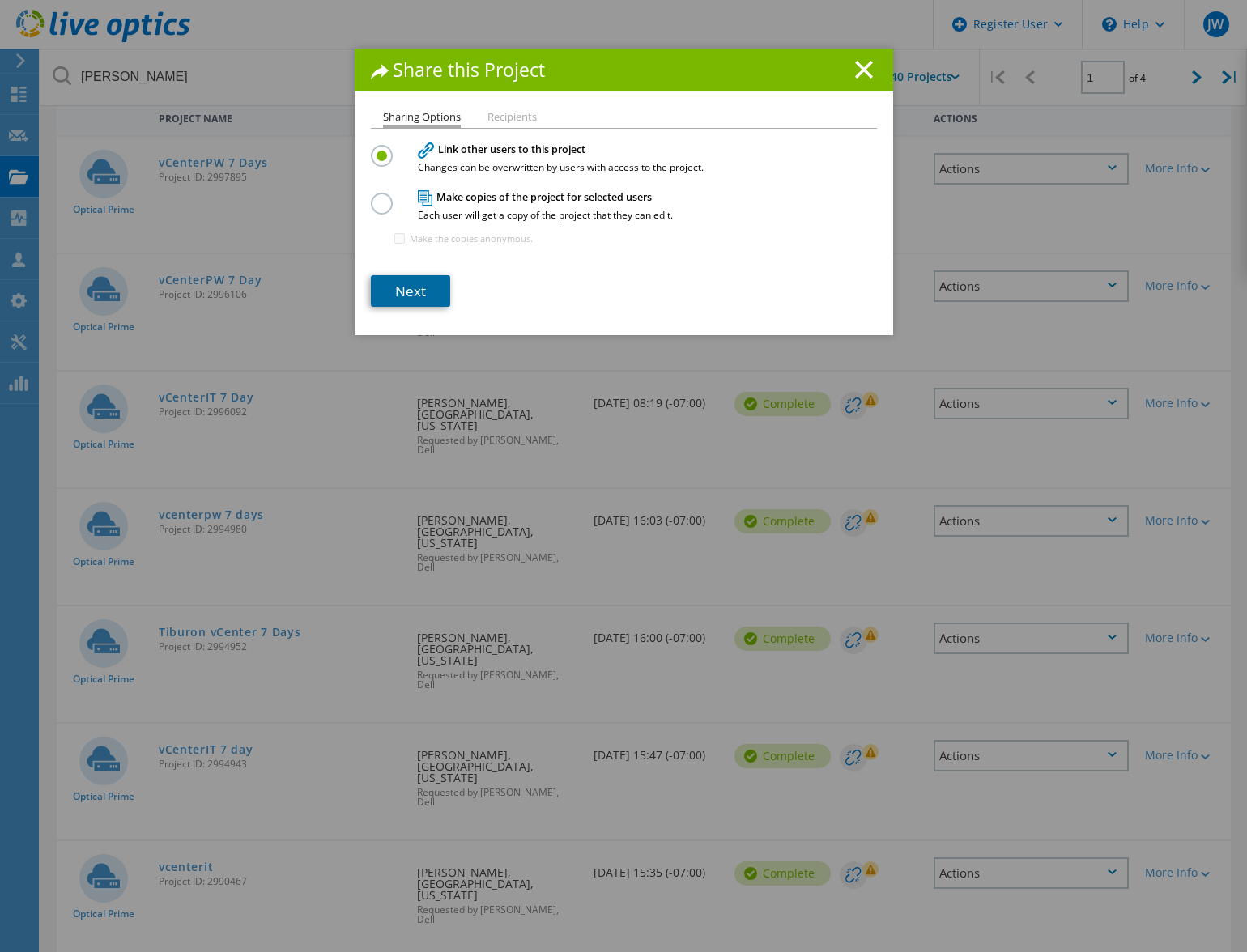
click at [402, 290] on link "Next" at bounding box center [410, 290] width 79 height 31
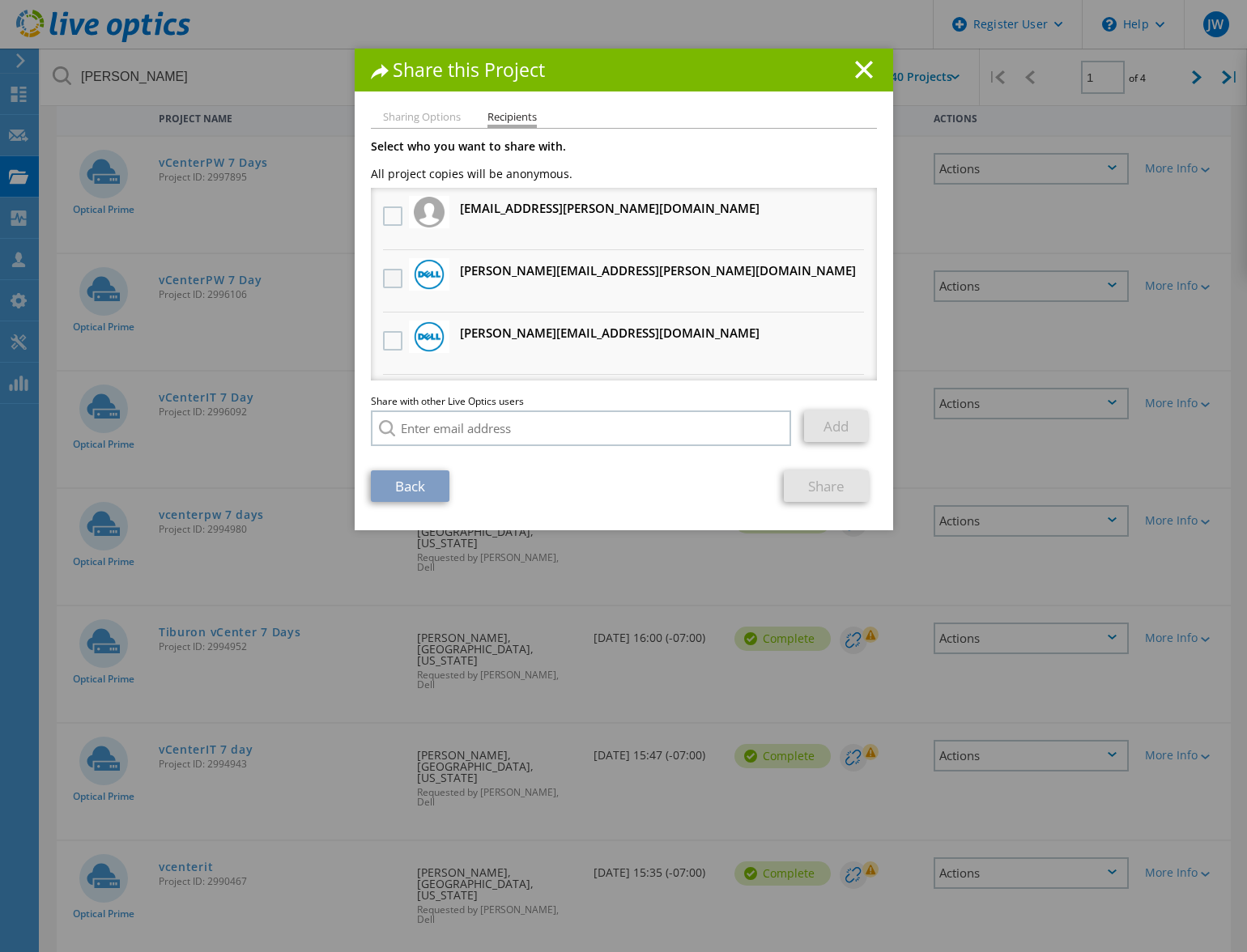
click at [394, 276] on label at bounding box center [395, 278] width 23 height 19
click at [0, 0] on input "checkbox" at bounding box center [0, 0] width 0 height 0
click at [820, 492] on link "Share" at bounding box center [826, 486] width 85 height 31
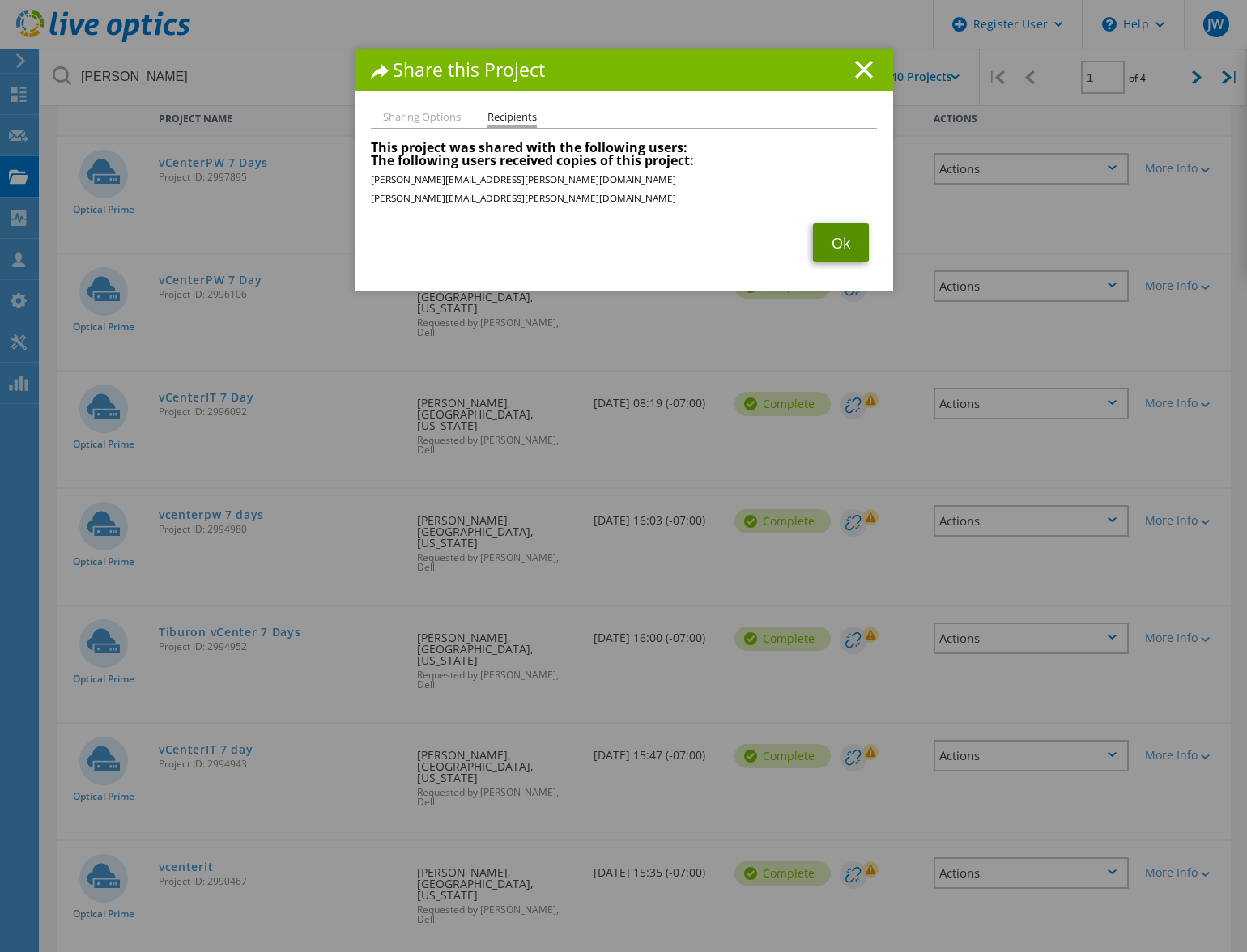
click at [829, 247] on link "Ok" at bounding box center [840, 243] width 55 height 39
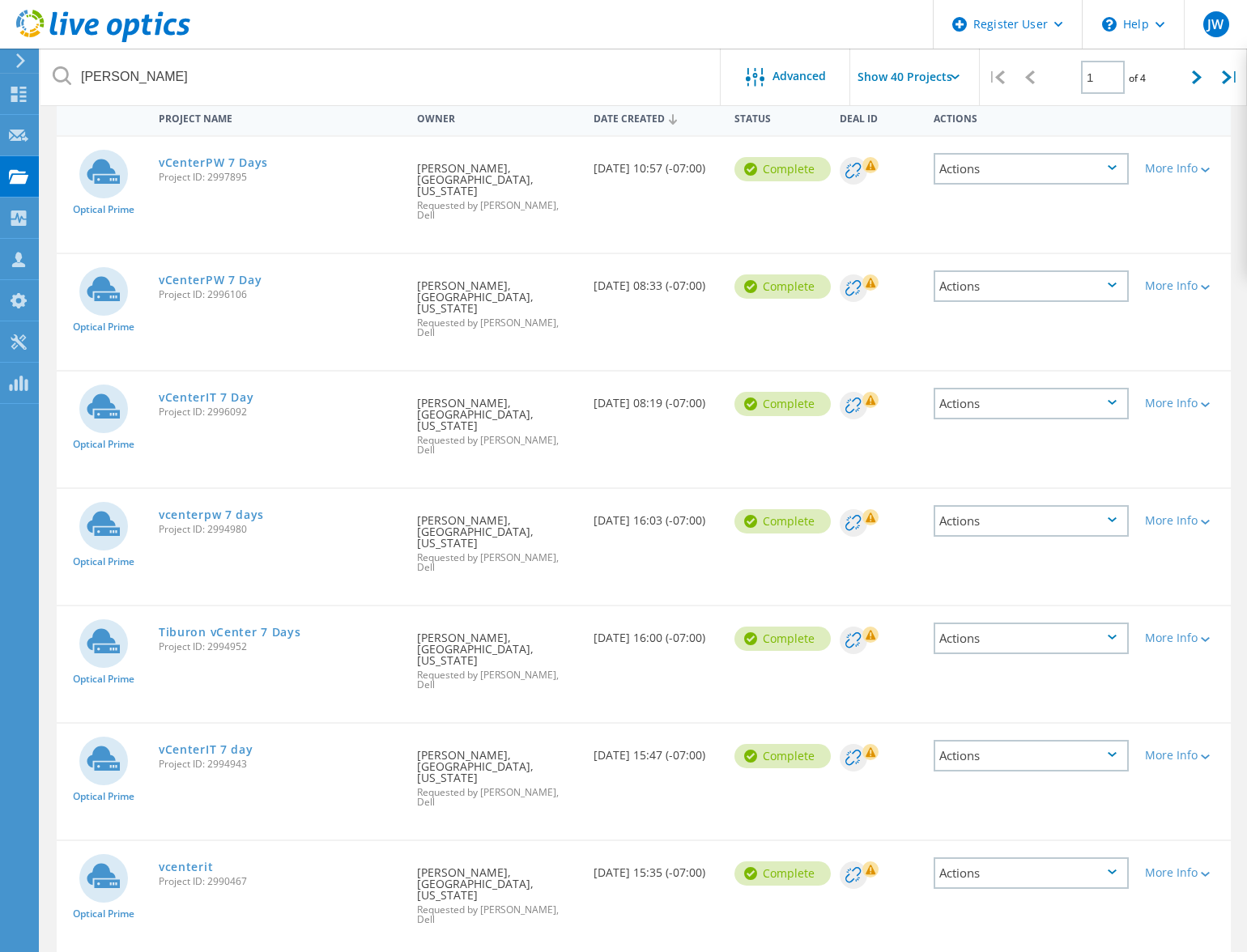
click at [990, 623] on div "Actions" at bounding box center [1030, 638] width 195 height 31
click at [989, 638] on div "Share" at bounding box center [1030, 650] width 192 height 25
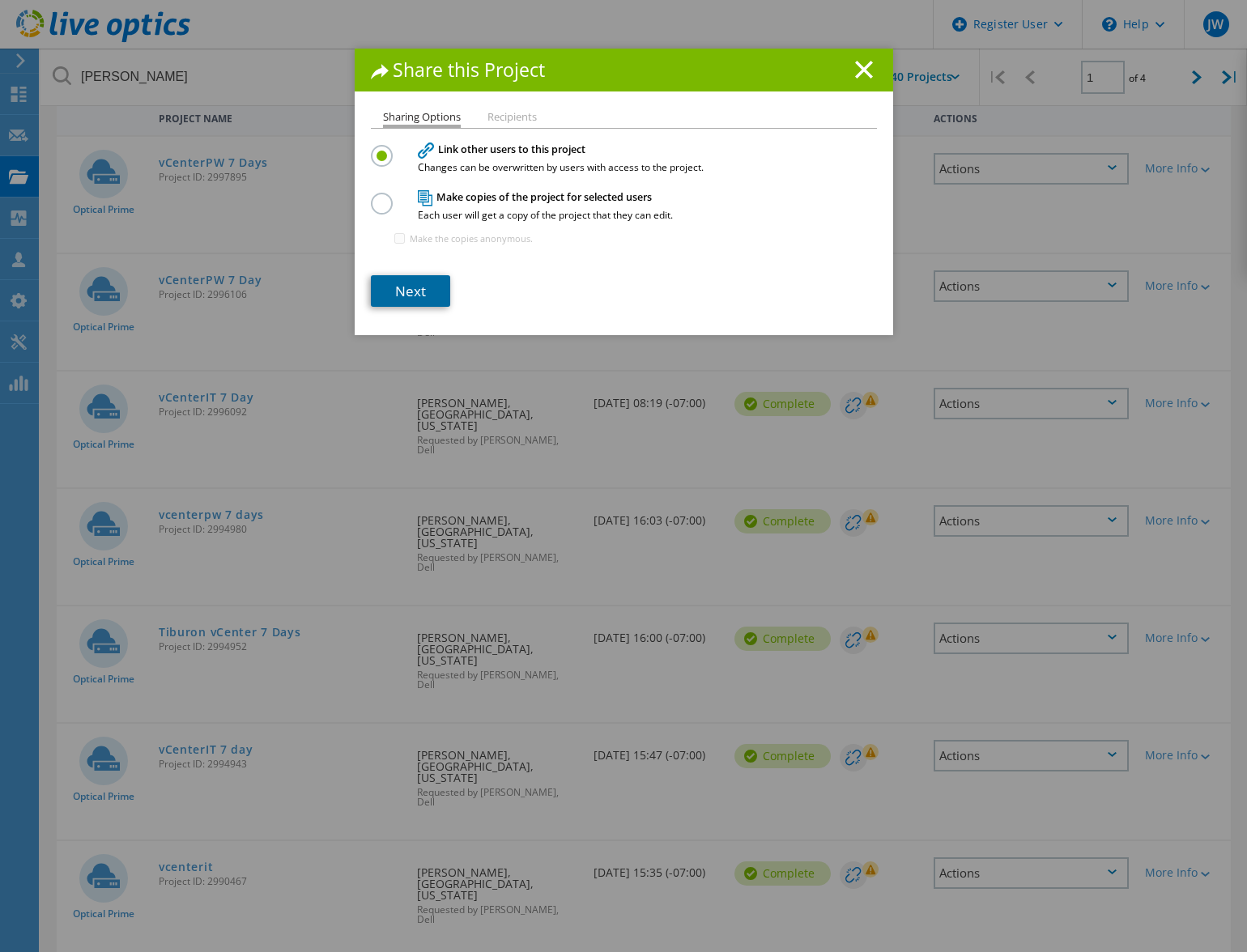
click at [417, 286] on link "Next" at bounding box center [410, 290] width 79 height 31
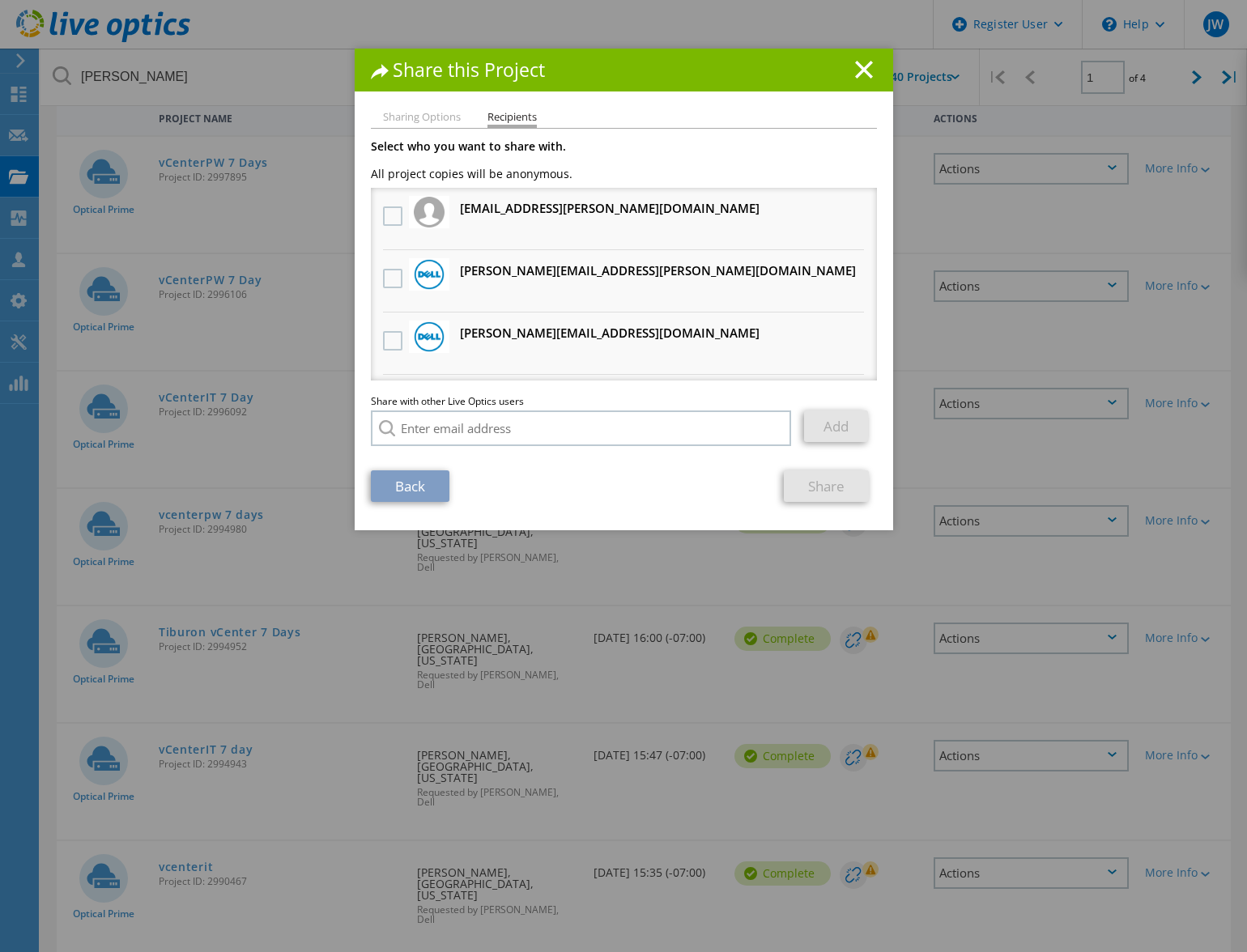
click at [379, 276] on div at bounding box center [393, 278] width 28 height 34
click at [383, 276] on label at bounding box center [395, 278] width 23 height 19
click at [0, 0] on input "checkbox" at bounding box center [0, 0] width 0 height 0
click at [813, 484] on link "Share" at bounding box center [826, 486] width 85 height 31
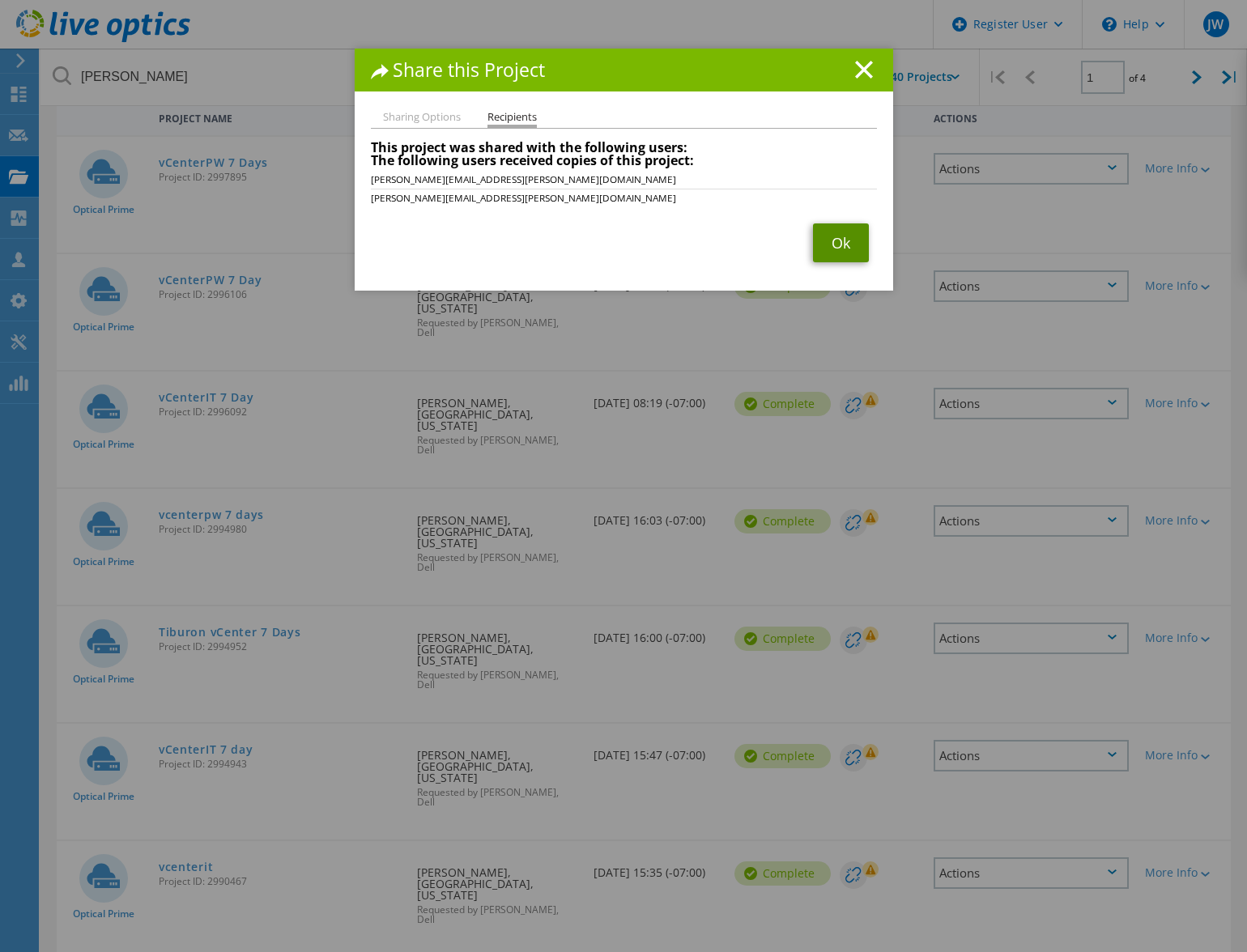
click at [843, 240] on link "Ok" at bounding box center [840, 243] width 55 height 39
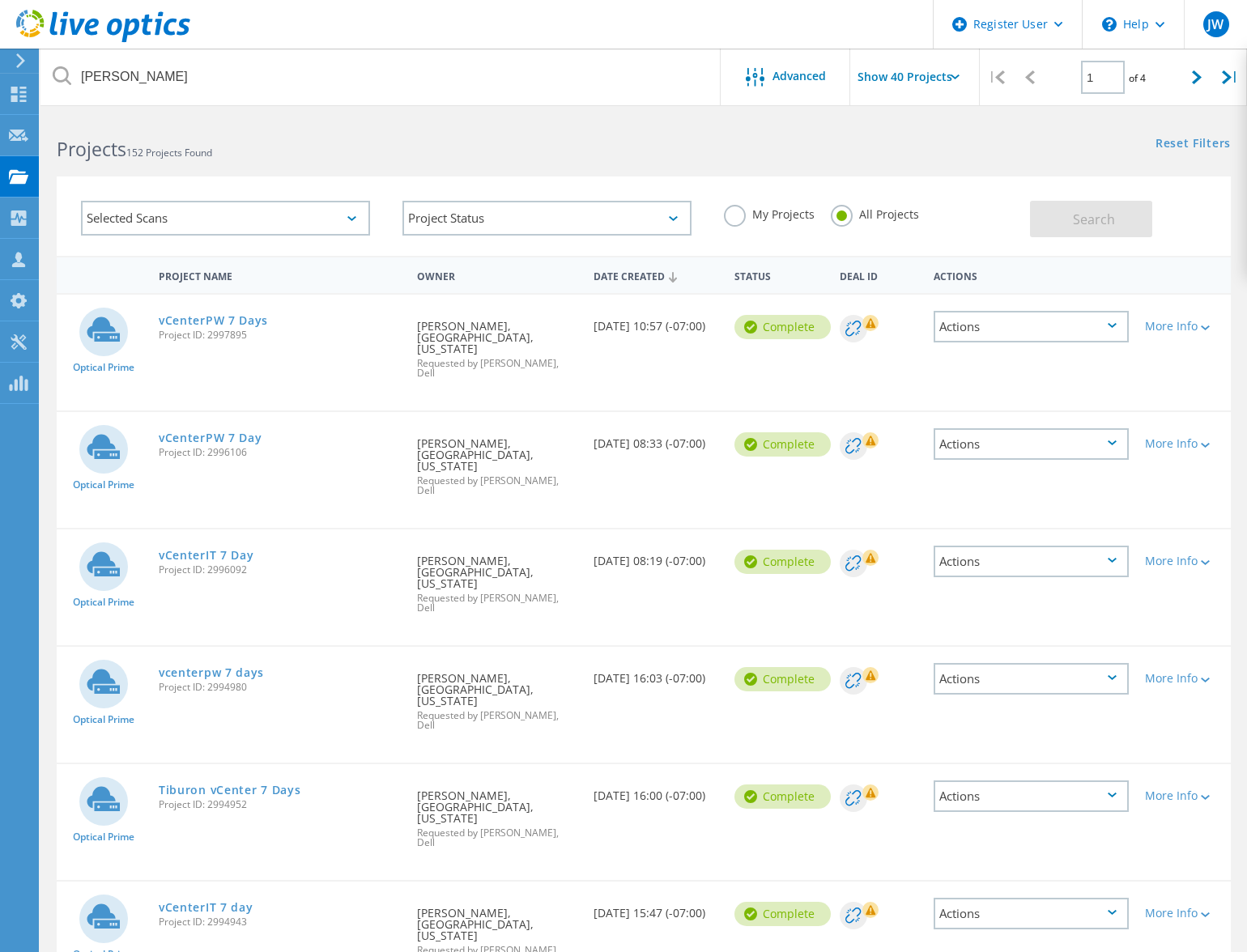
scroll to position [0, 0]
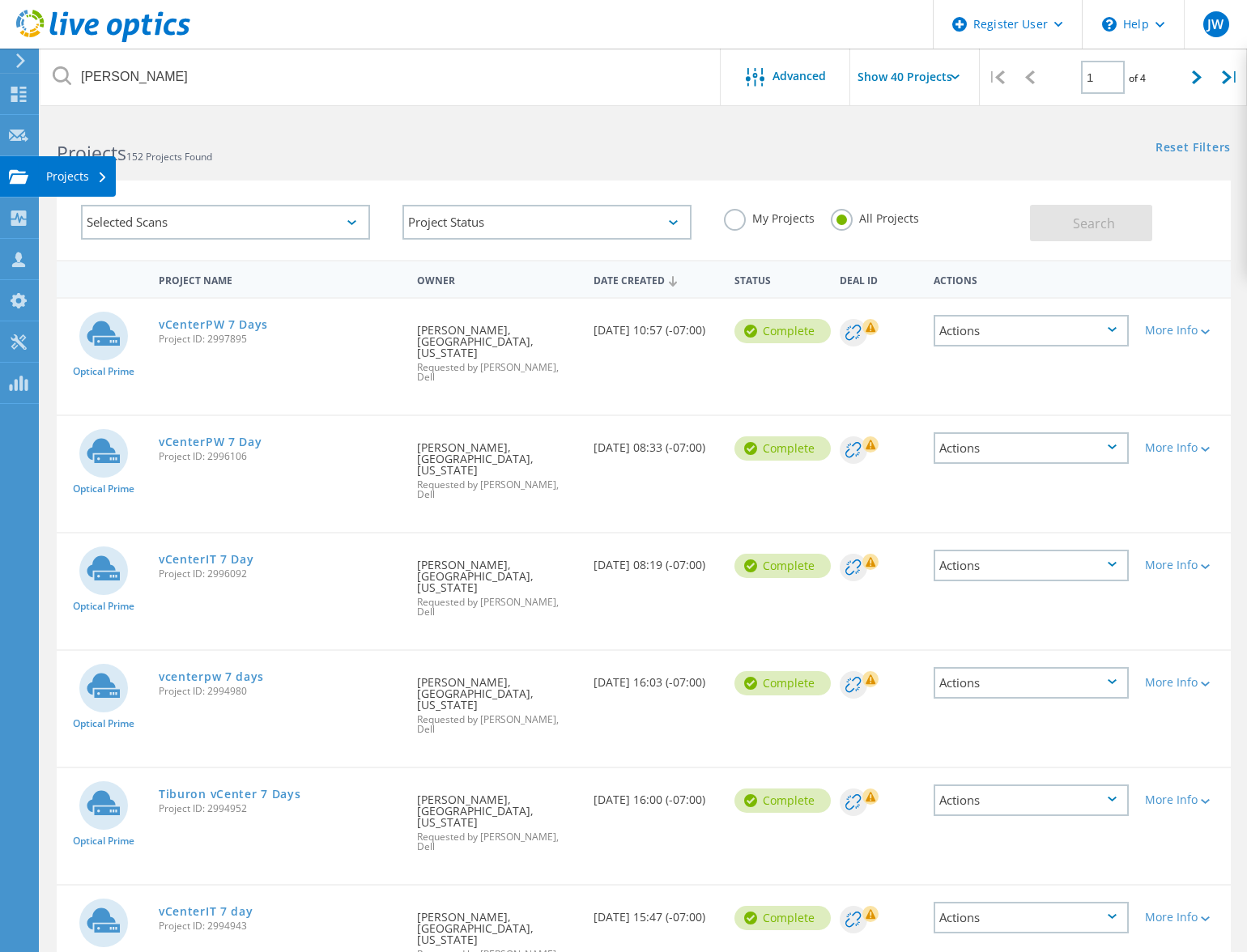
click at [11, 187] on div at bounding box center [18, 179] width 19 height 18
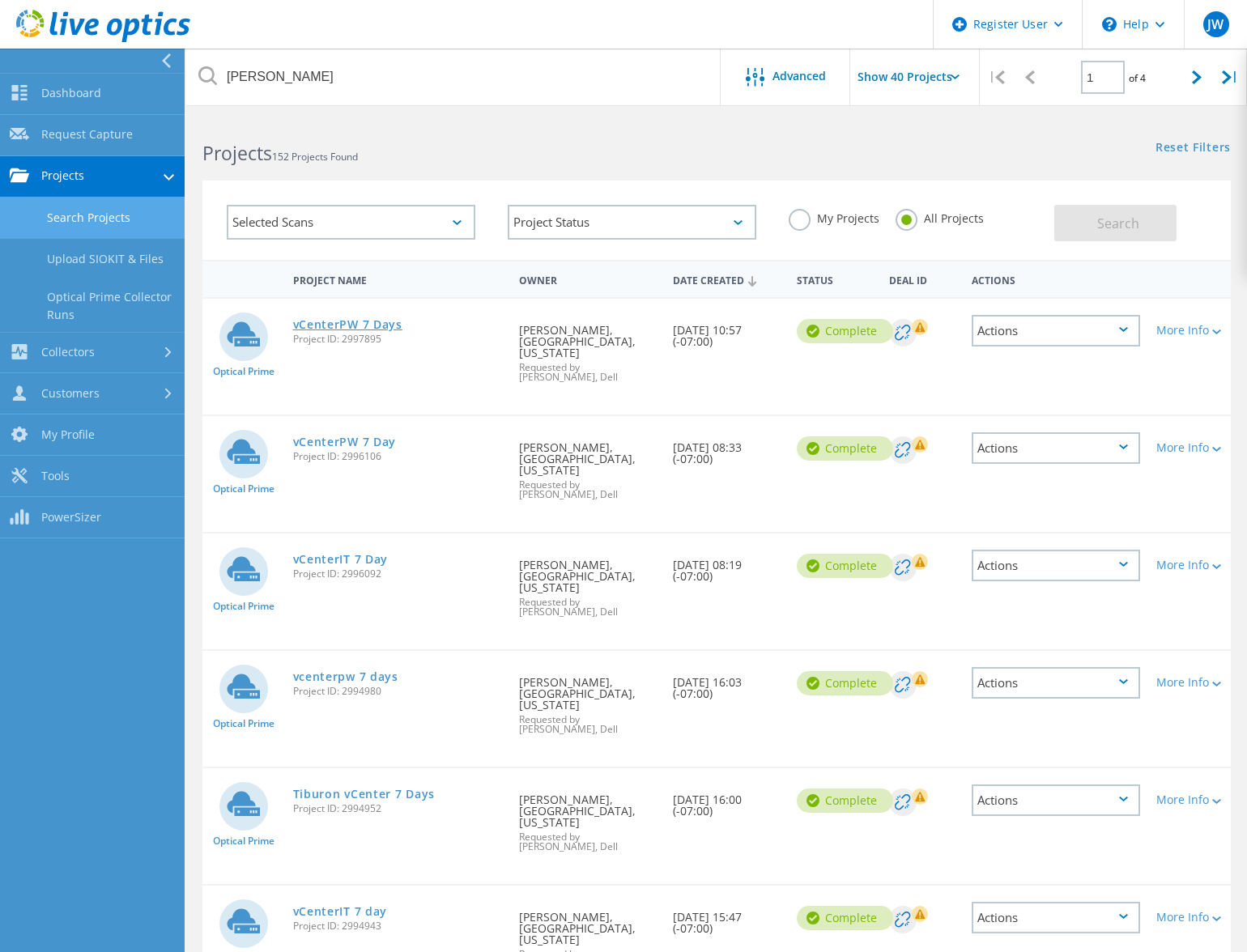
click at [331, 324] on link "vCenterPW 7 Days" at bounding box center [348, 324] width 109 height 11
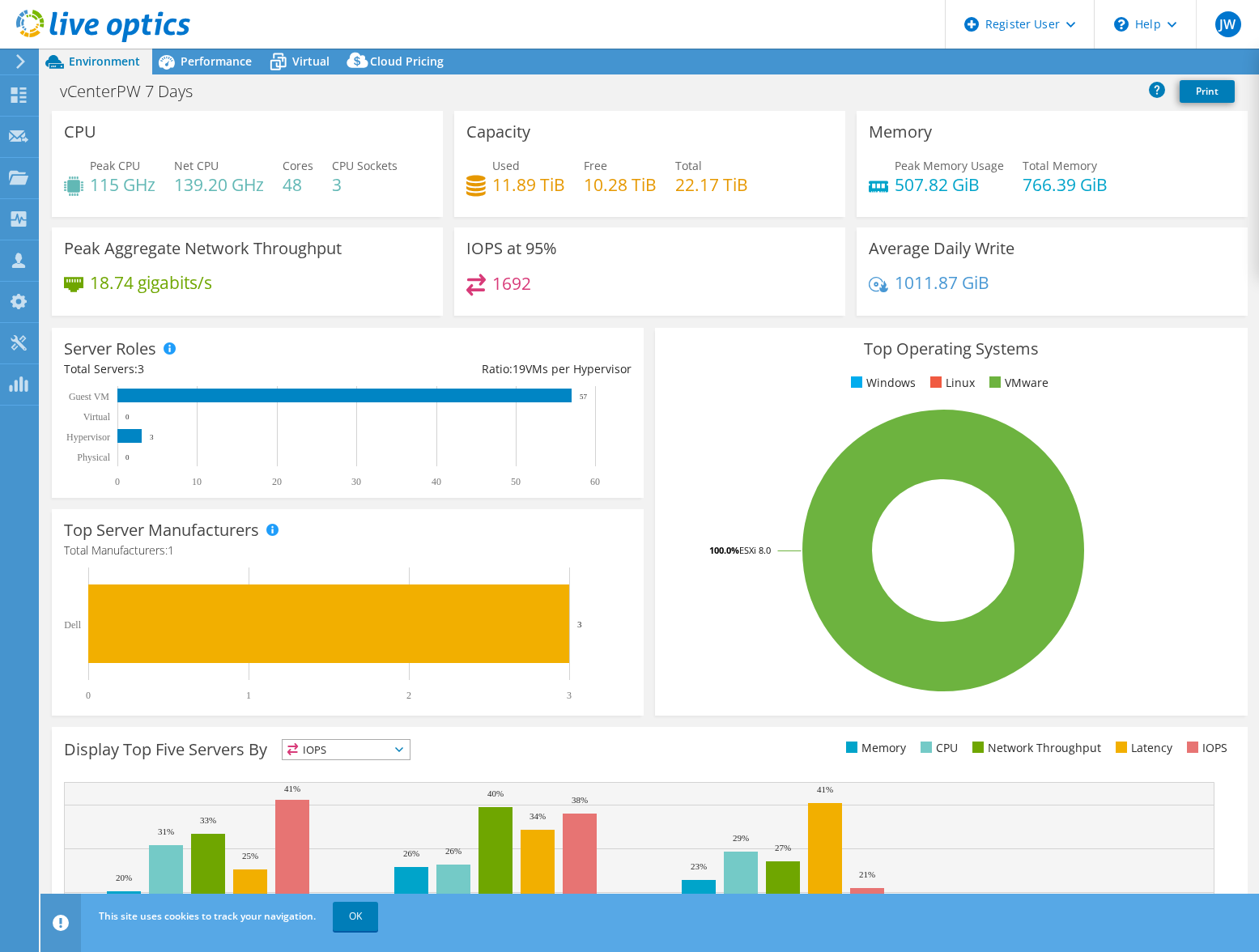
click at [222, 59] on span "Performance" at bounding box center [216, 62] width 71 height 16
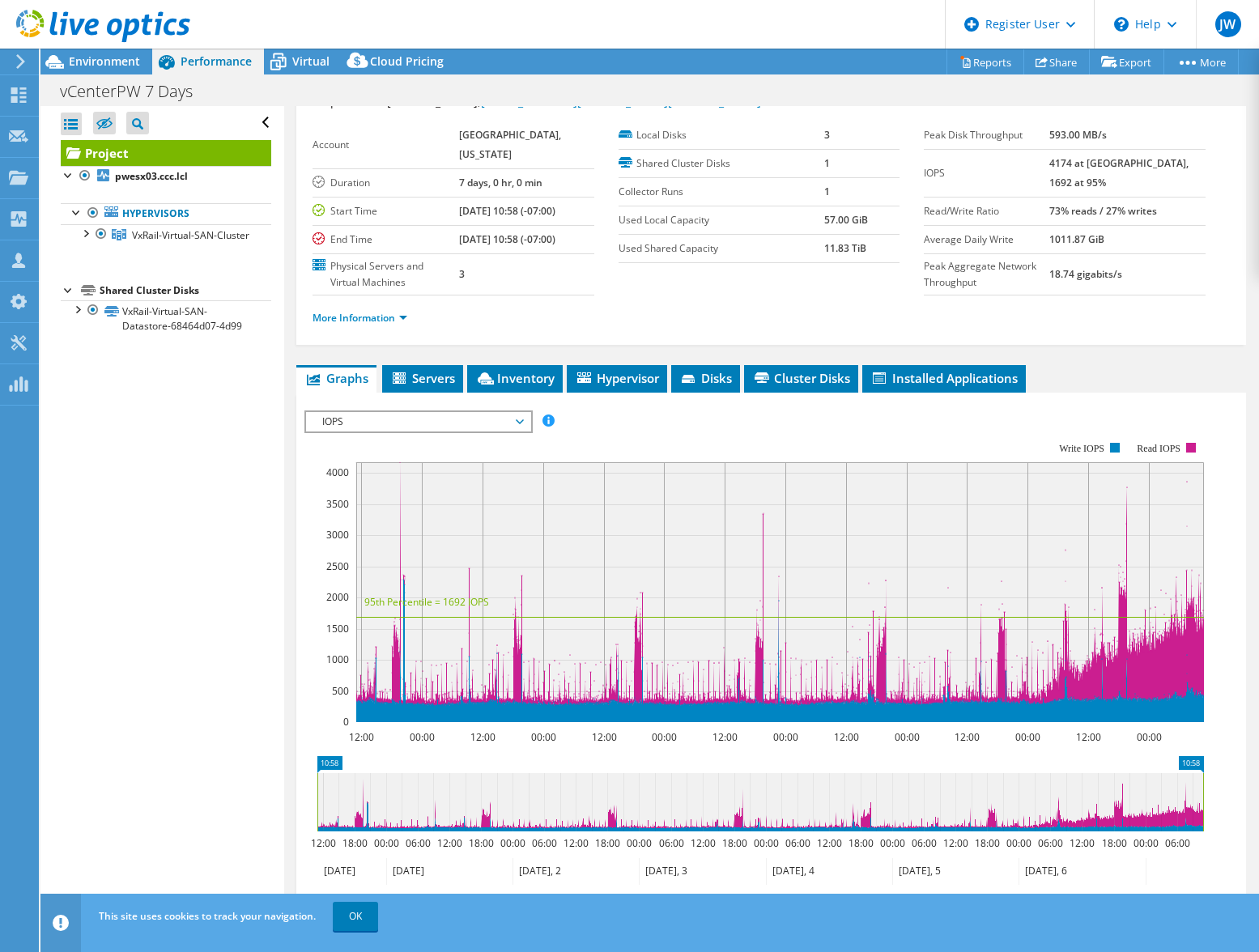
scroll to position [81, 0]
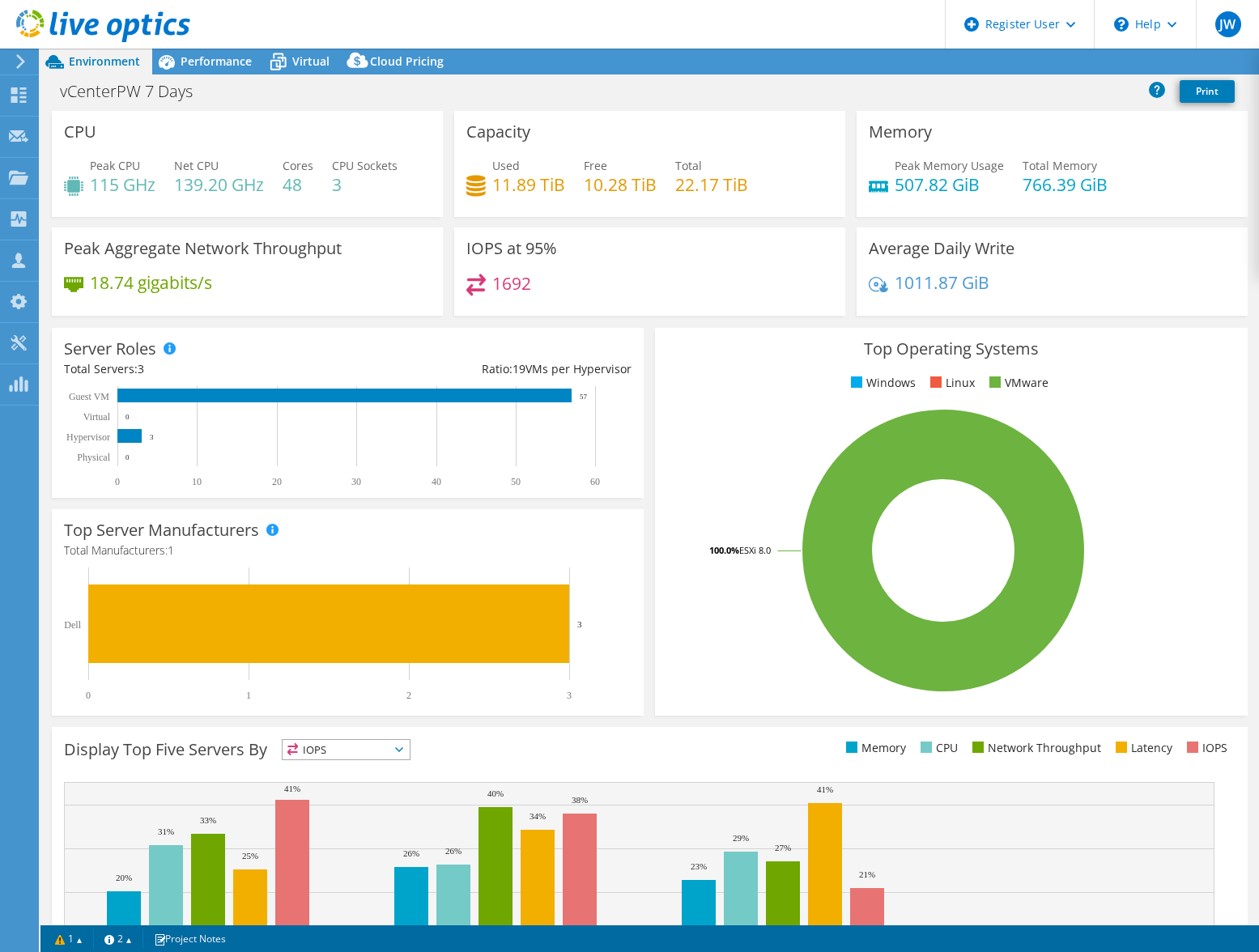
select select "USD"
